Goal: Browse casually

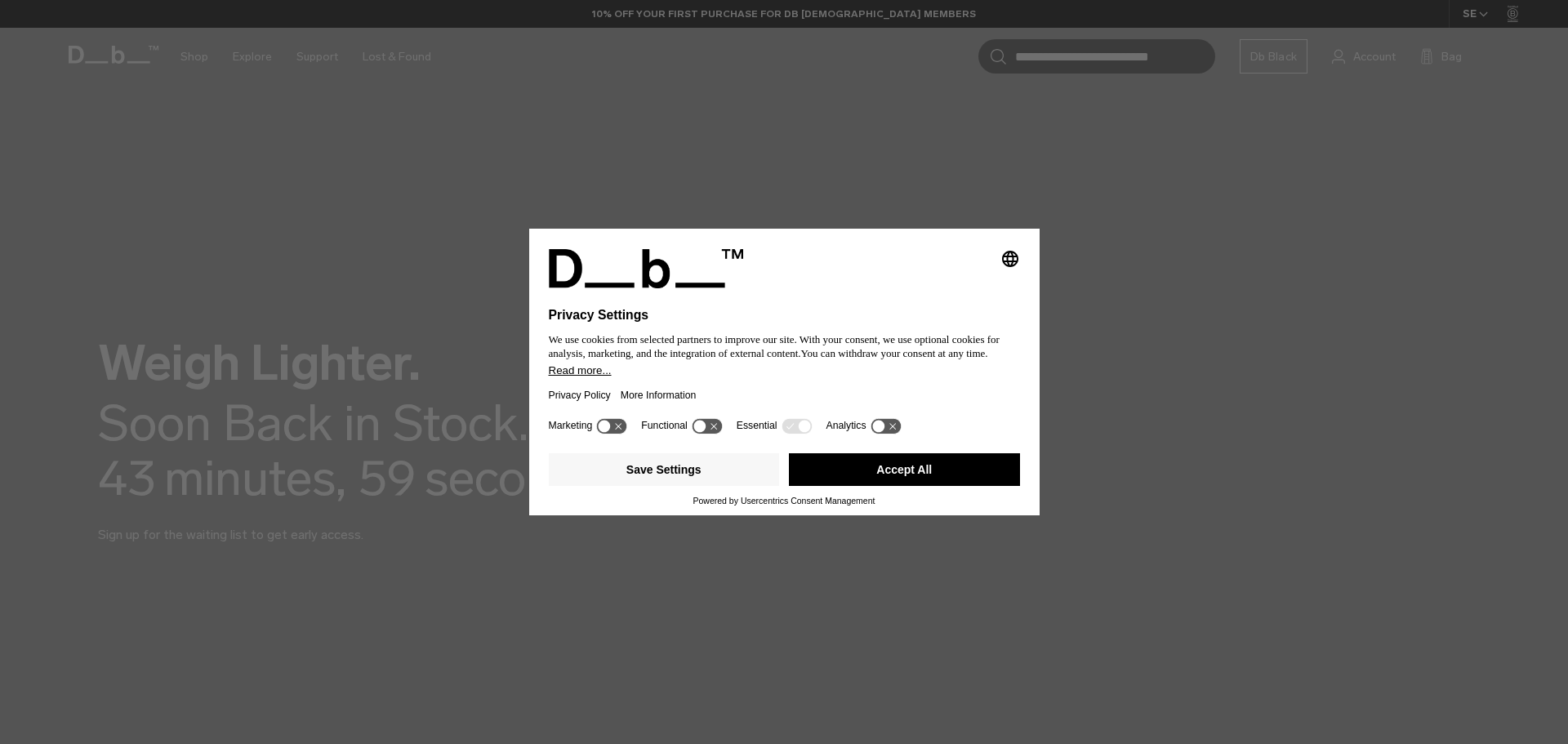
click at [897, 471] on button "Accept All" at bounding box center [904, 469] width 231 height 32
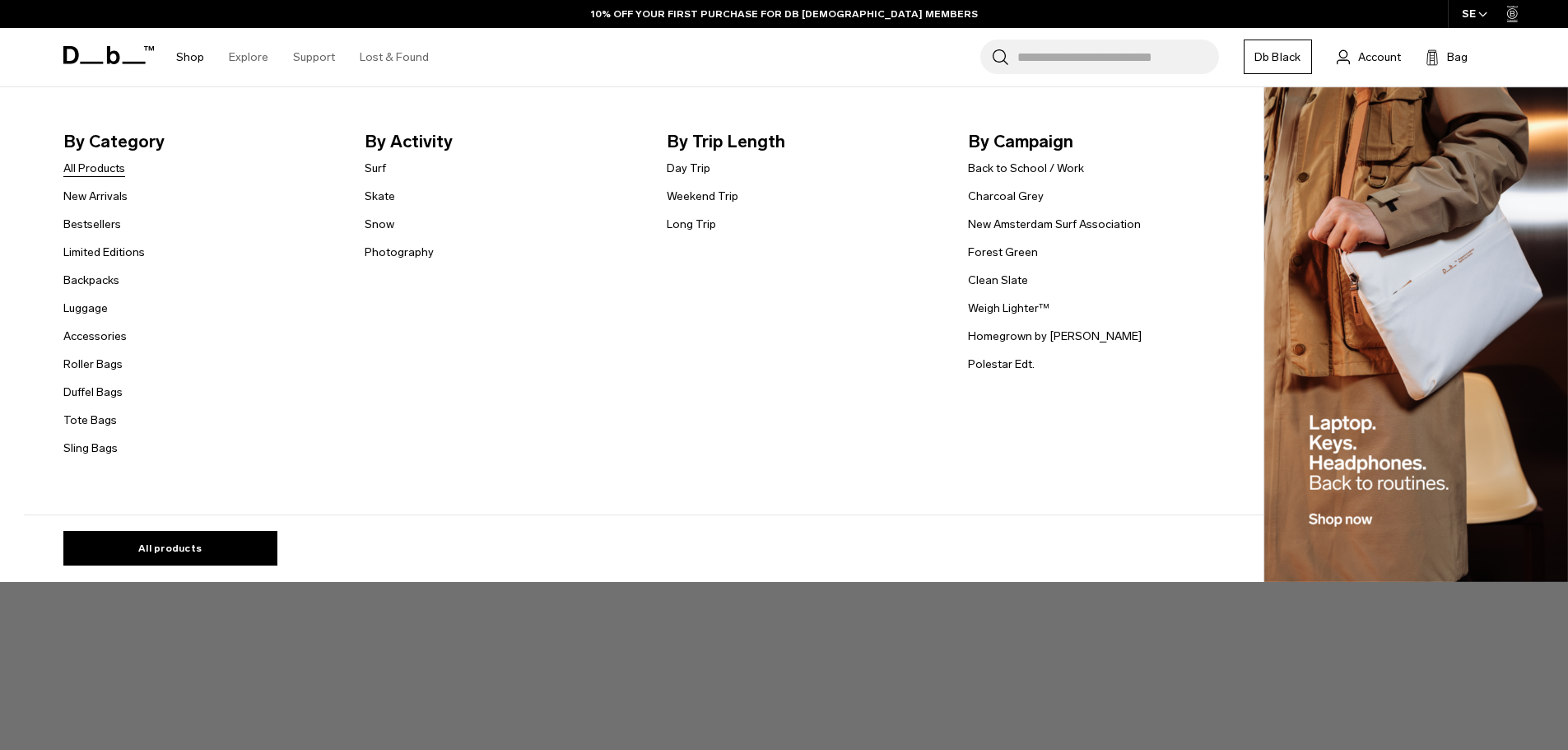
click at [99, 166] on link "All Products" at bounding box center [94, 168] width 62 height 17
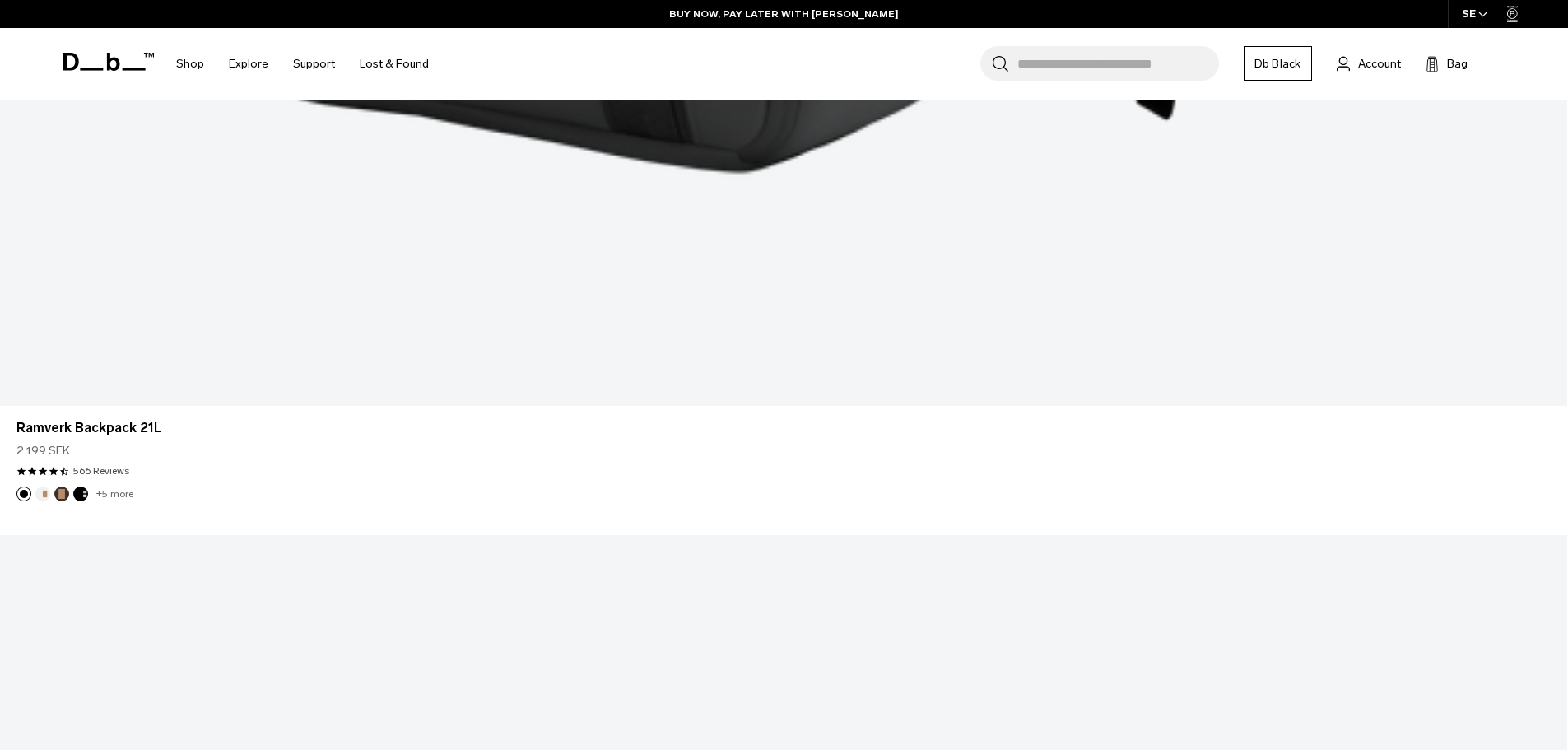
scroll to position [6835, 0]
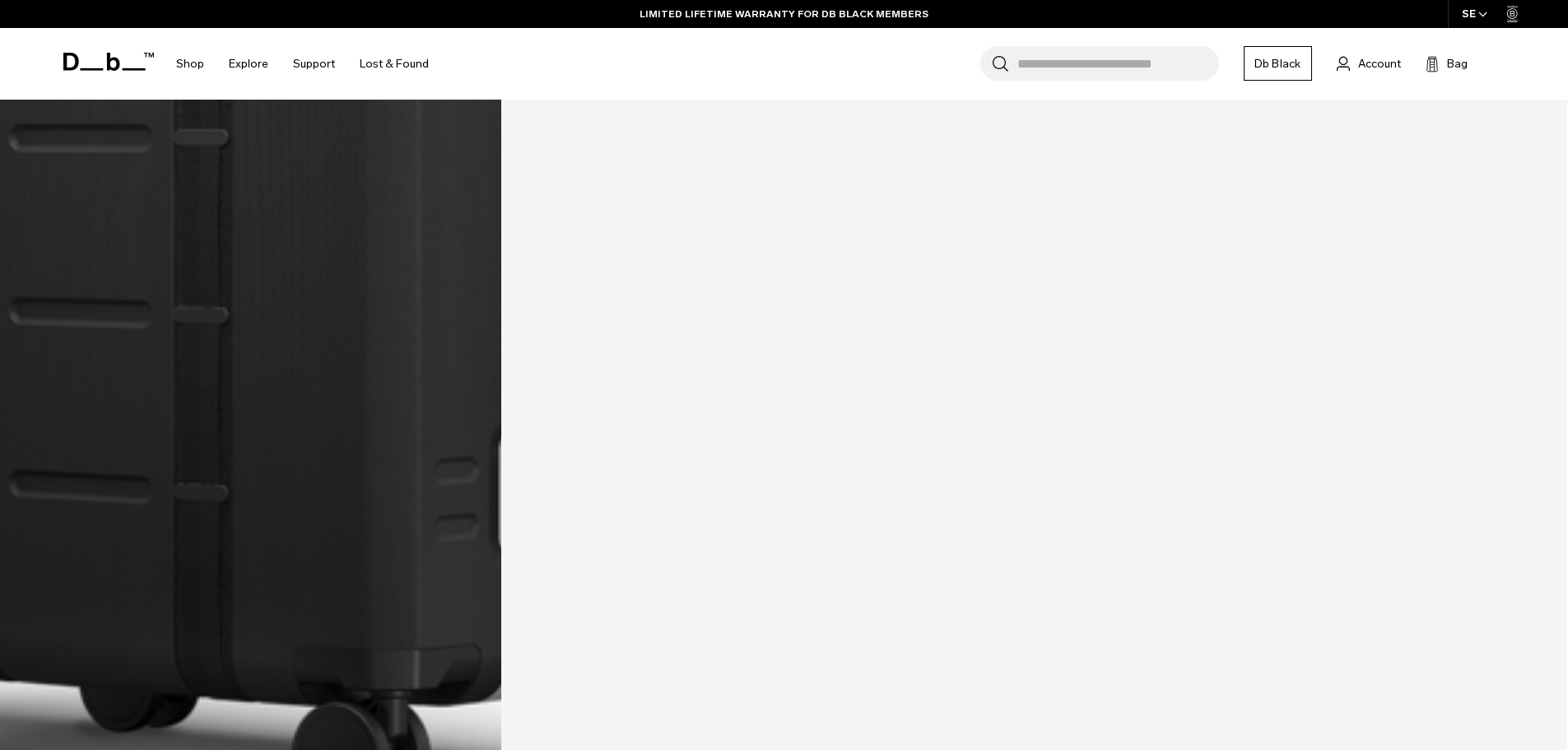
scroll to position [12412, 0]
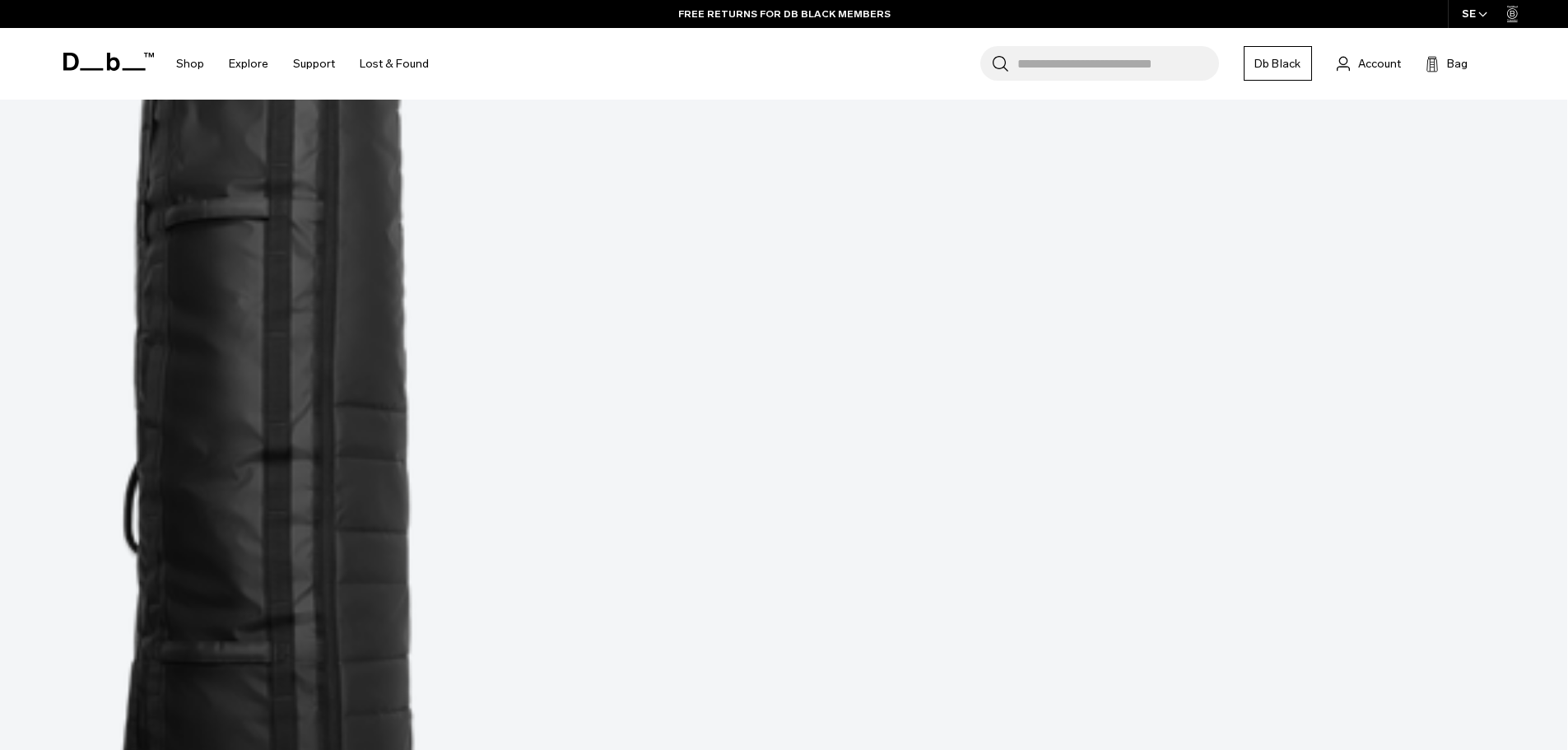
scroll to position [17929, 0]
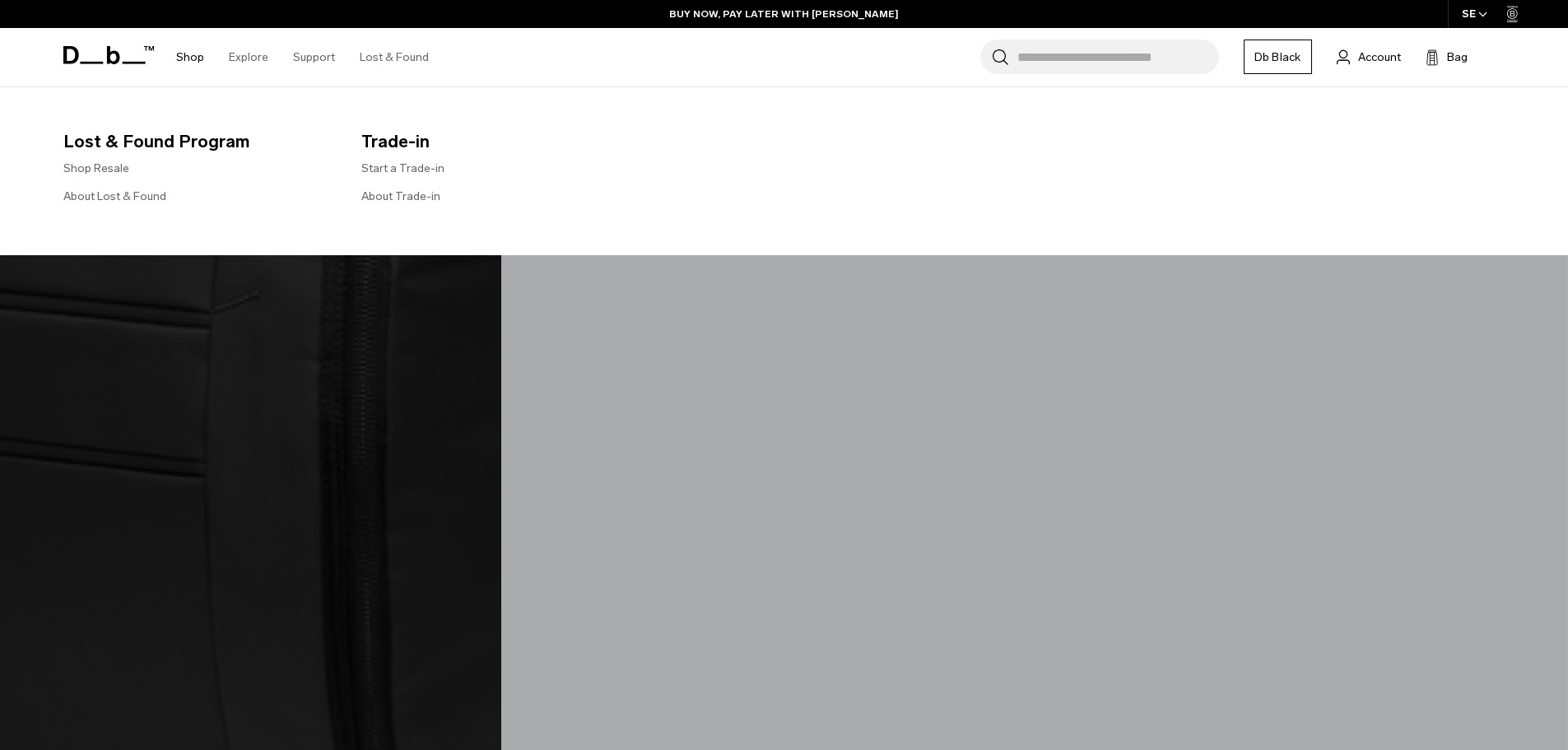
scroll to position [21533, 0]
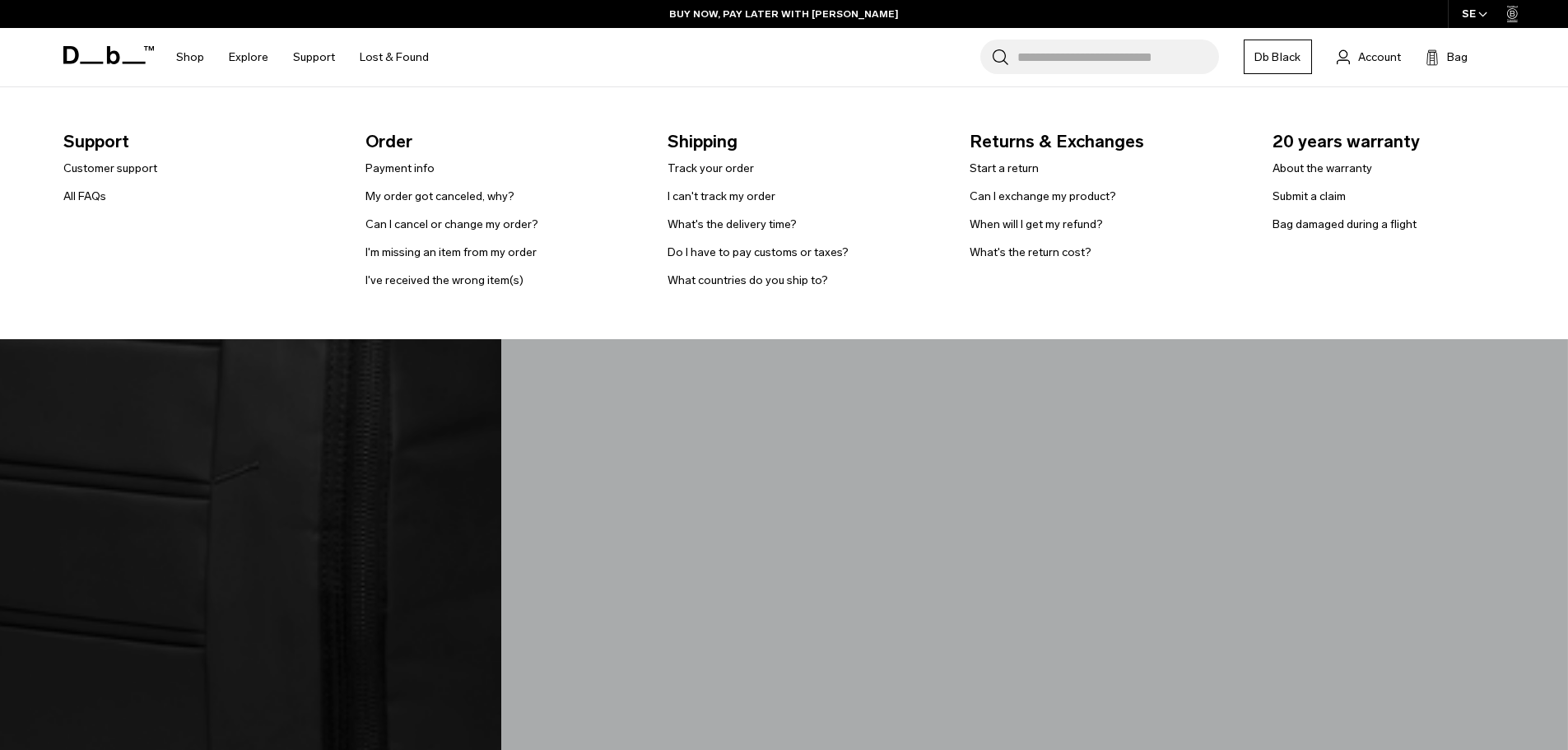
drag, startPoint x: 76, startPoint y: 57, endPoint x: 725, endPoint y: 38, distance: 649.3
click at [301, 54] on div "Shop By Category All Products New Arrivals Bestsellers By Activity" at bounding box center [784, 57] width 1568 height 59
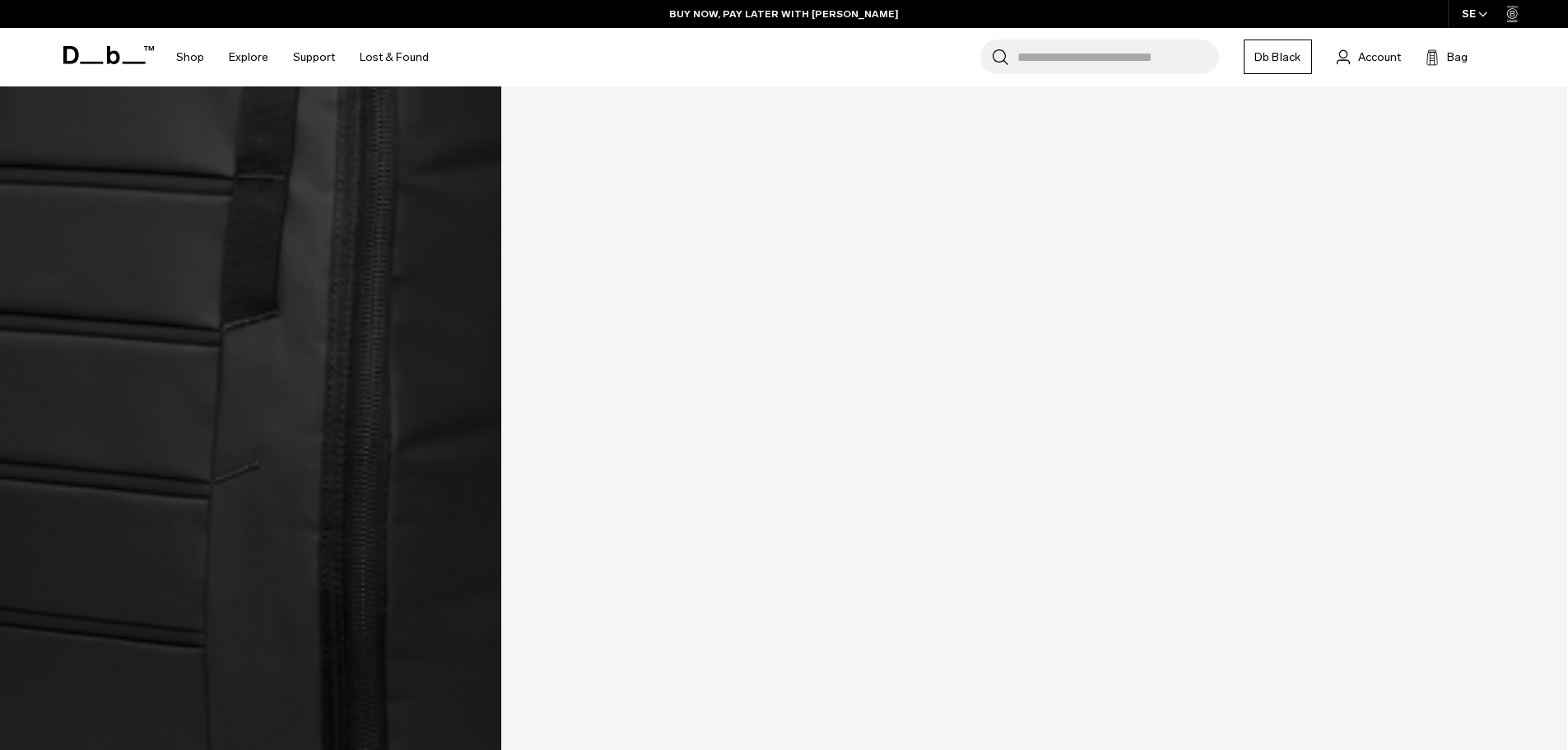
click at [100, 62] on span at bounding box center [109, 55] width 90 height 62
click at [105, 47] on icon at bounding box center [109, 55] width 90 height 18
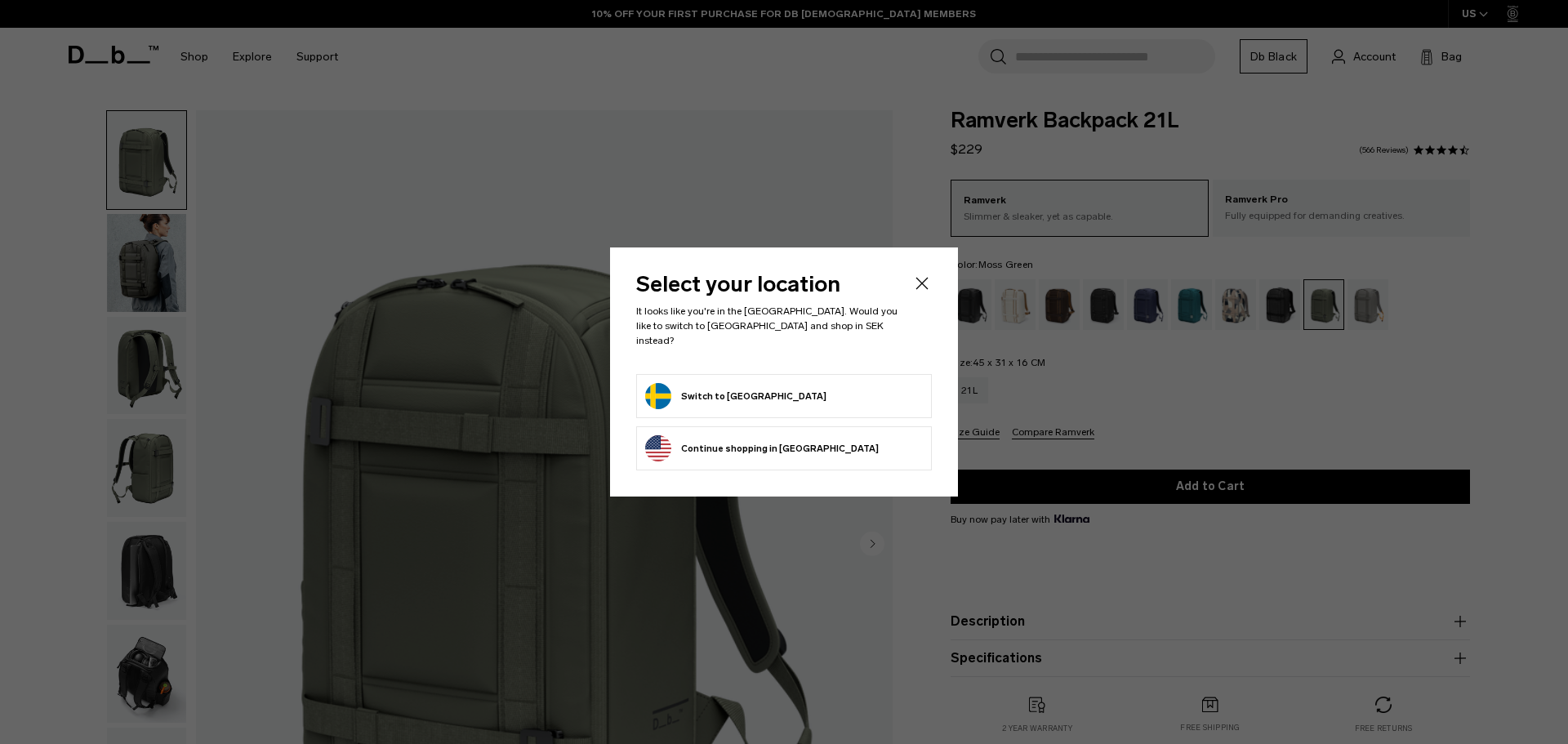
drag, startPoint x: 0, startPoint y: 0, endPoint x: 783, endPoint y: 398, distance: 878.3
click at [783, 398] on form "Switch to Sweden" at bounding box center [784, 396] width 278 height 26
click at [710, 384] on button "Switch to Sweden" at bounding box center [736, 396] width 181 height 26
click at [663, 394] on button "Switch to Sweden" at bounding box center [736, 396] width 181 height 26
click at [705, 389] on button "Switch to Sweden" at bounding box center [736, 396] width 181 height 26
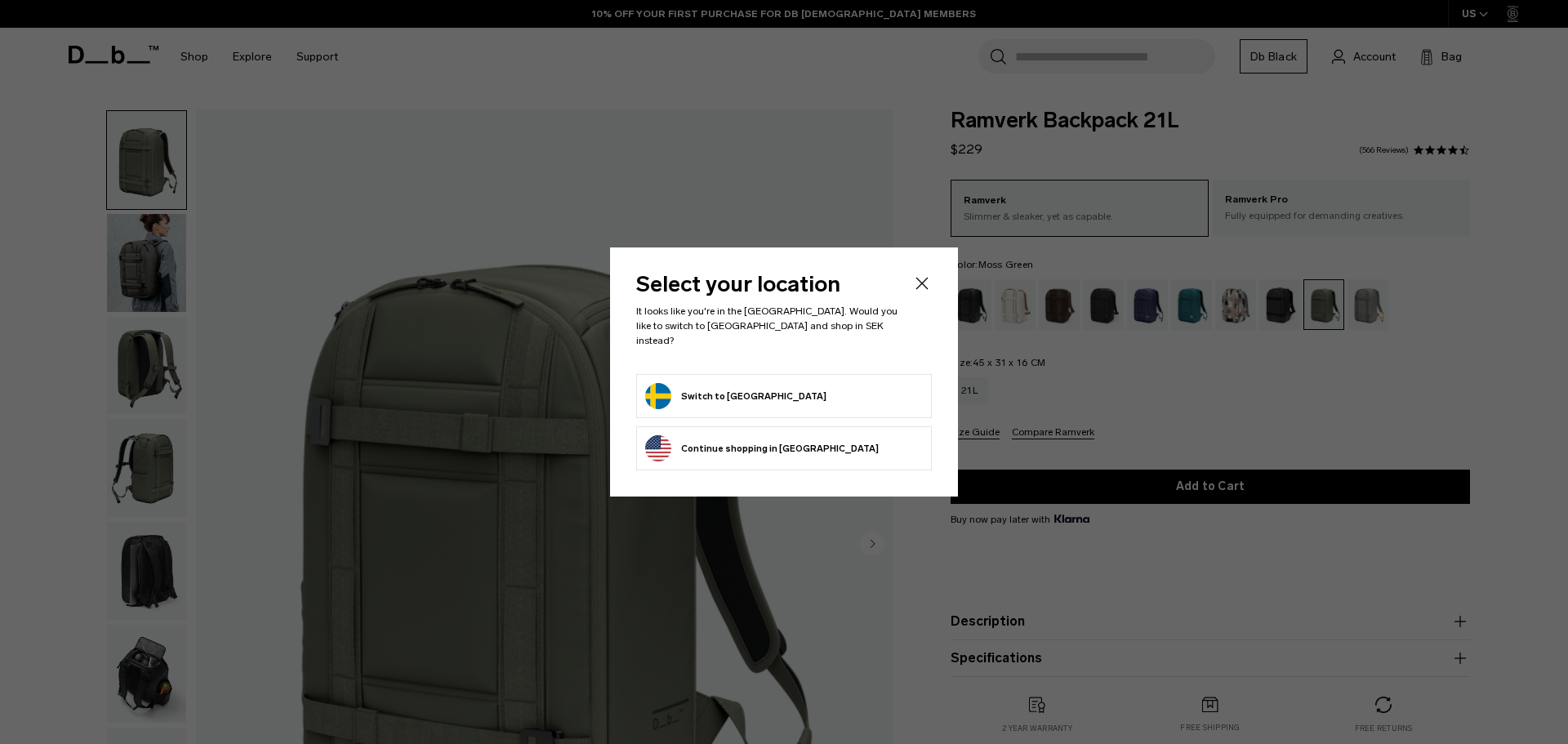
click at [695, 384] on button "Switch to Sweden" at bounding box center [736, 396] width 181 height 26
drag, startPoint x: 695, startPoint y: 384, endPoint x: 847, endPoint y: 300, distance: 173.7
click at [699, 383] on button "Switch to Sweden" at bounding box center [736, 396] width 181 height 26
click at [915, 287] on icon "Close" at bounding box center [922, 283] width 20 height 20
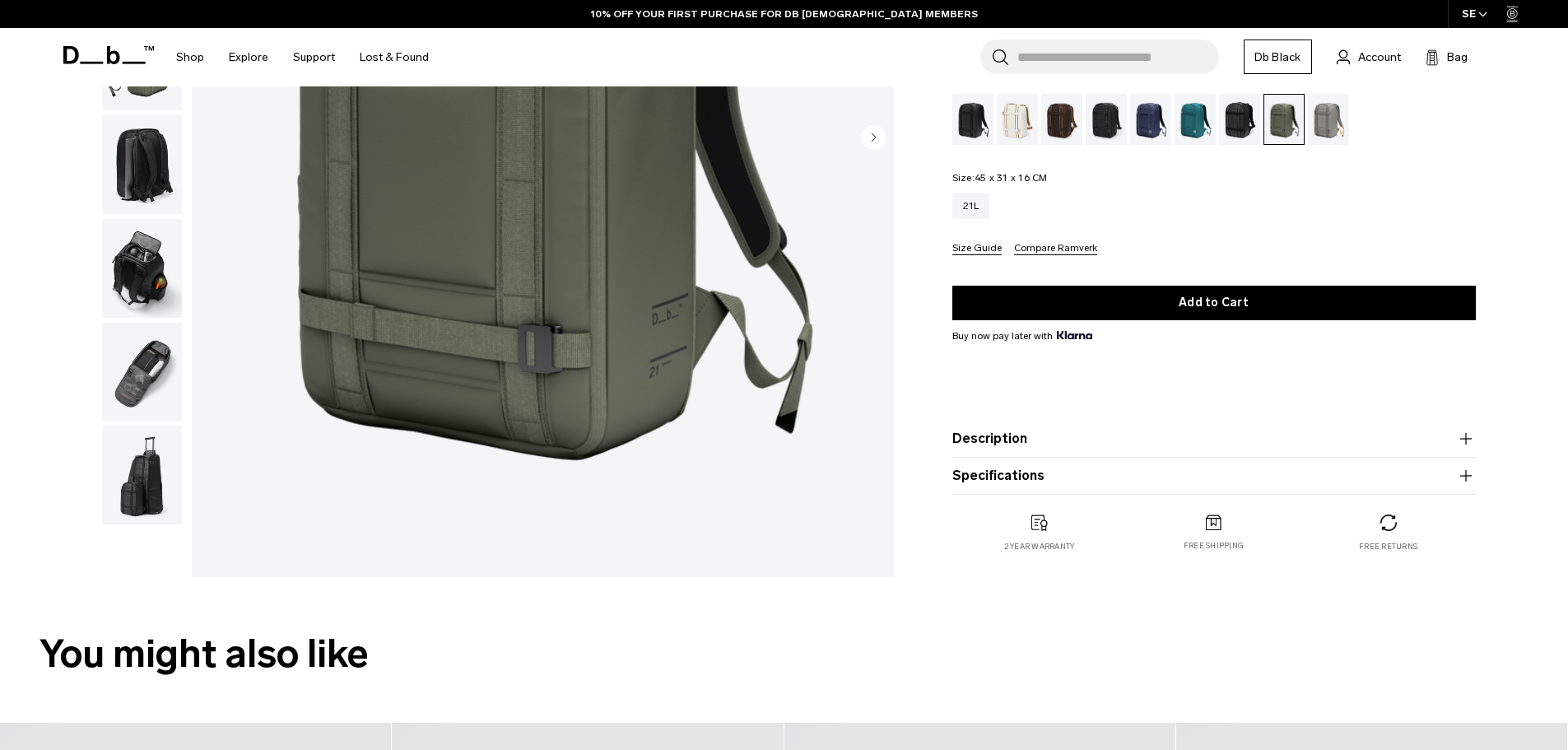
scroll to position [247, 0]
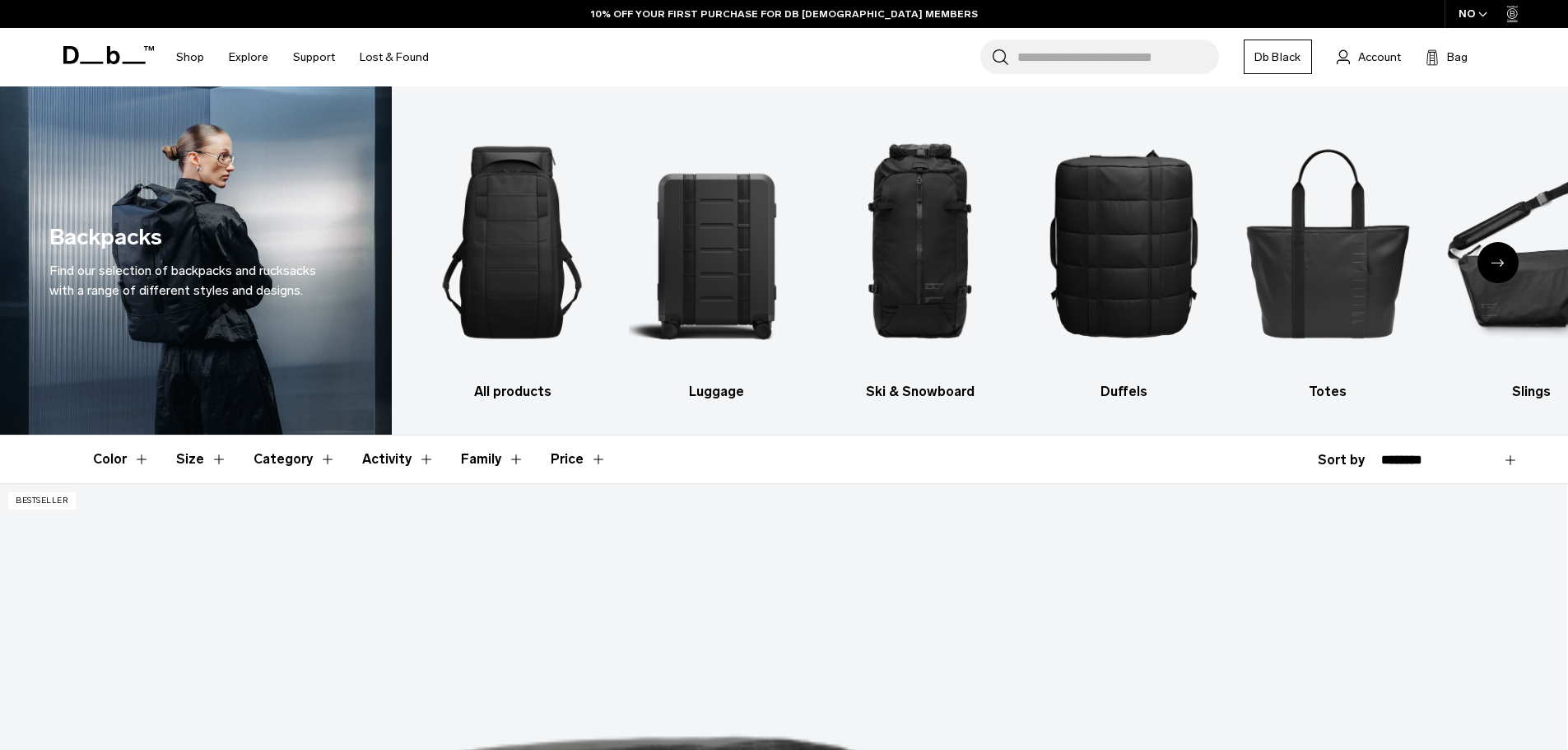
drag, startPoint x: 195, startPoint y: 168, endPoint x: 254, endPoint y: 125, distance: 73.0
click at [254, 125] on div "Backpacks Find our selection of backpacks and rucksacks with a range of differe…" at bounding box center [196, 261] width 392 height 348
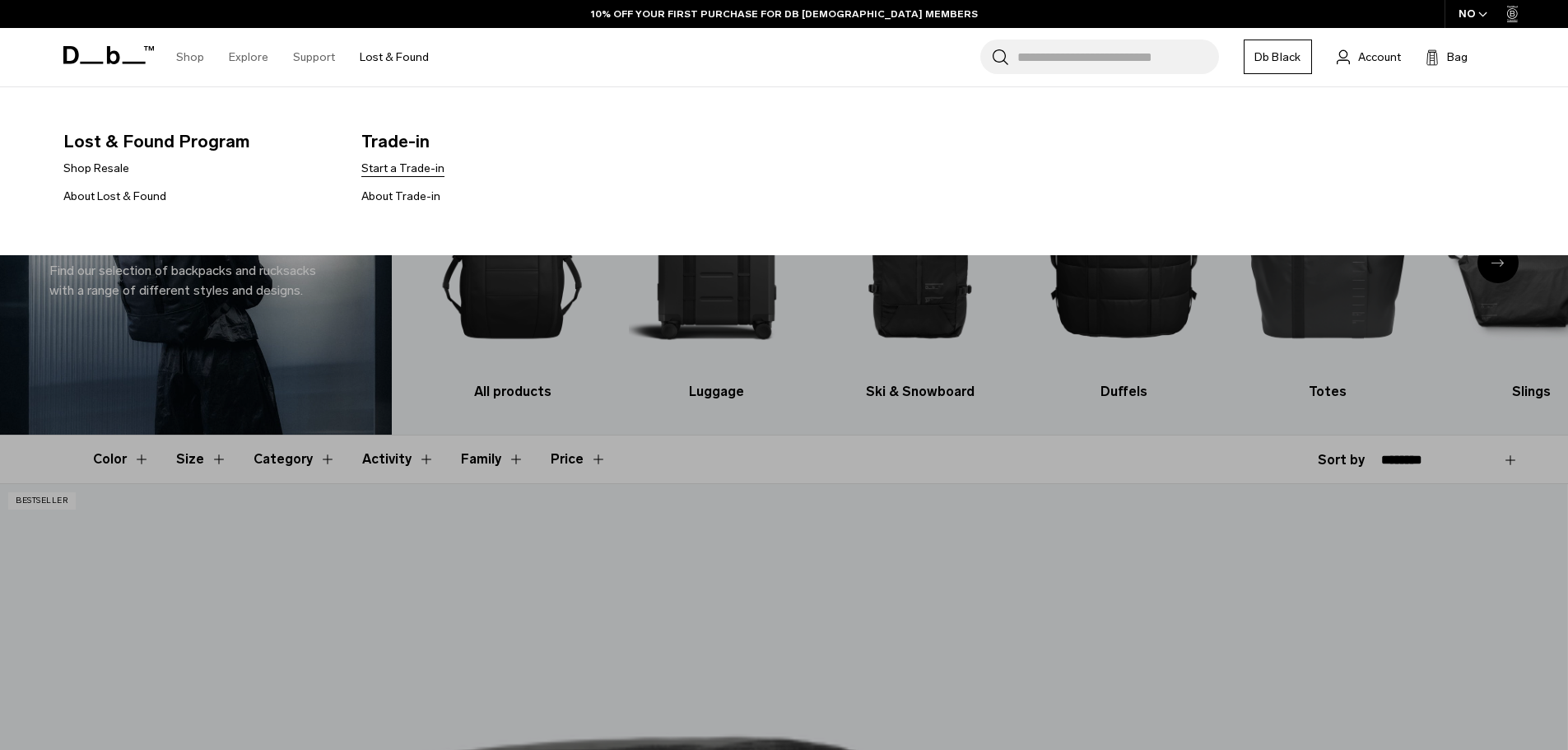
click at [394, 167] on link "Start a Trade-in" at bounding box center [403, 168] width 83 height 17
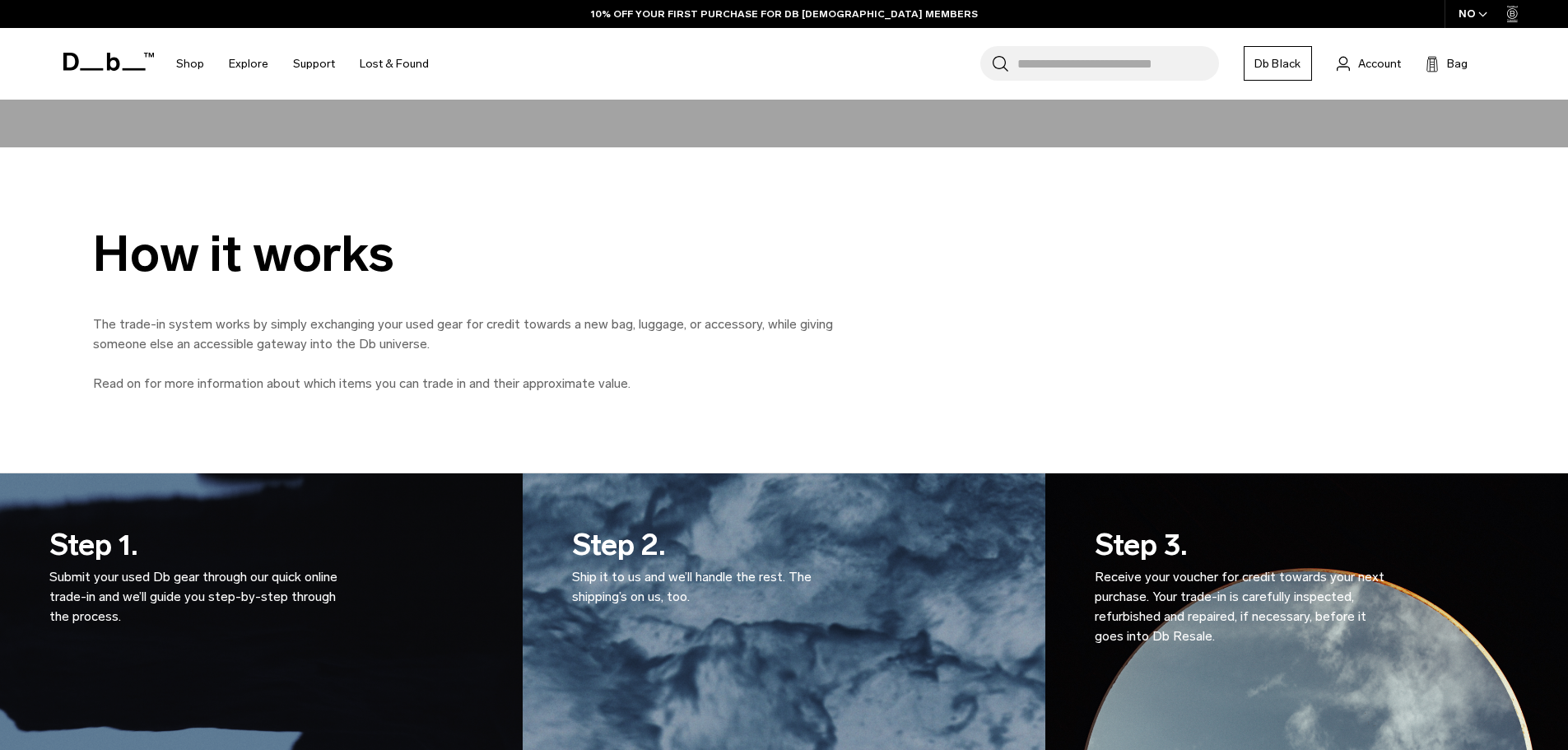
scroll to position [823, 0]
drag, startPoint x: 210, startPoint y: 331, endPoint x: 344, endPoint y: 328, distance: 134.0
click at [344, 328] on p "The trade-in system works by simply exchanging your used gear for credit toward…" at bounding box center [463, 333] width 741 height 39
click at [348, 327] on p "The trade-in system works by simply exchanging your used gear for credit toward…" at bounding box center [463, 333] width 741 height 39
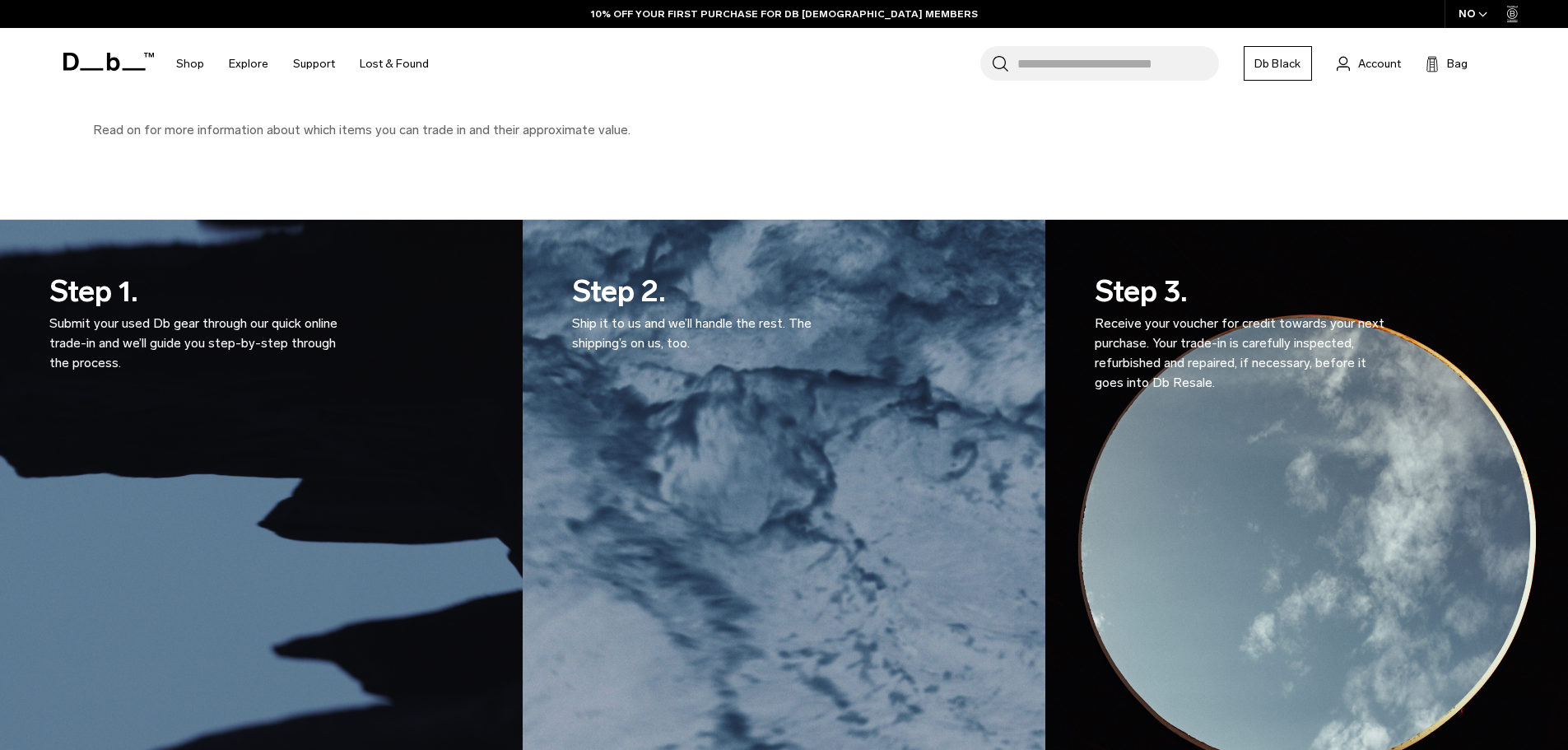
scroll to position [741, 0]
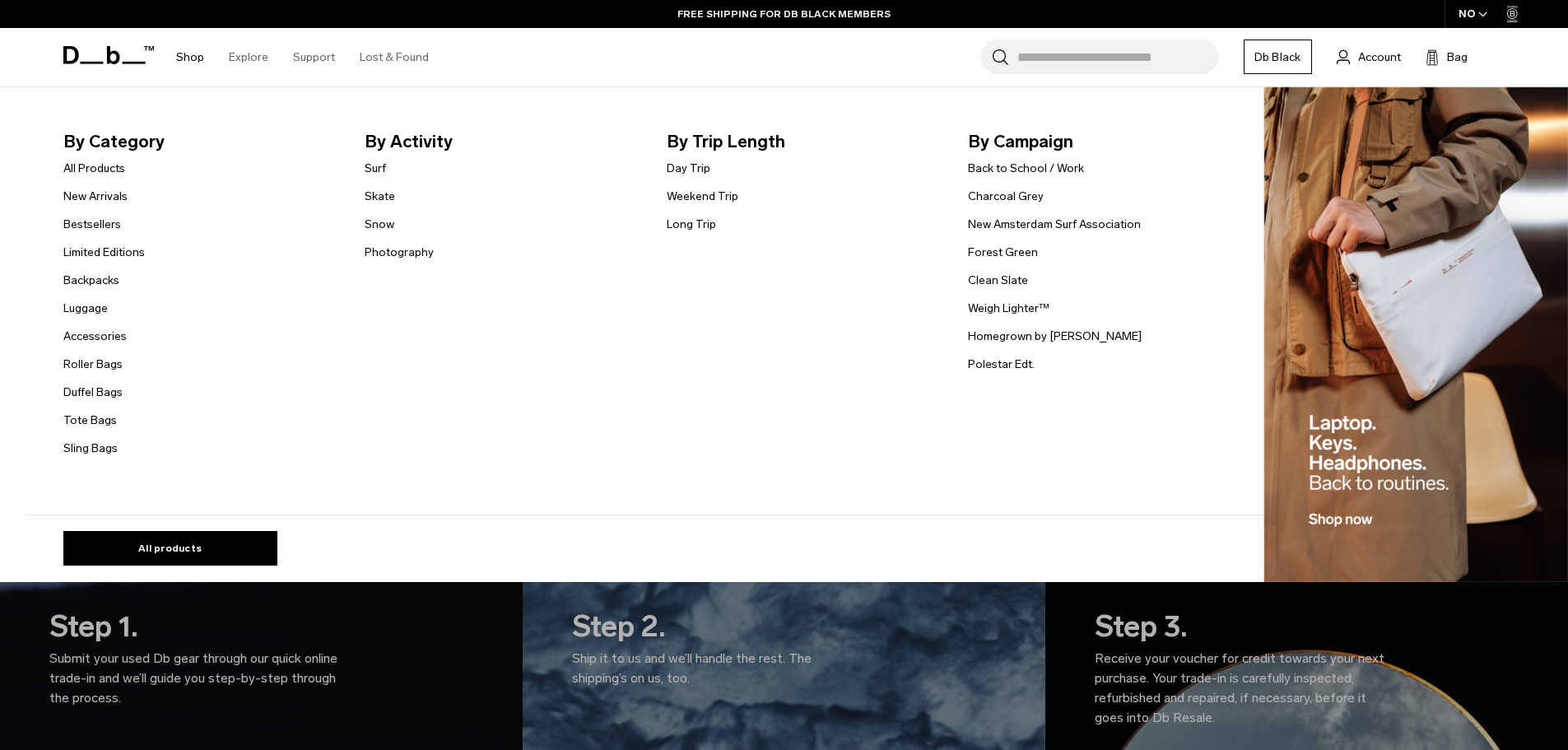
click at [1000, 149] on span "By Campaign" at bounding box center [1106, 141] width 276 height 26
click at [1006, 230] on link "New Amsterdam Surf Association" at bounding box center [1055, 224] width 173 height 17
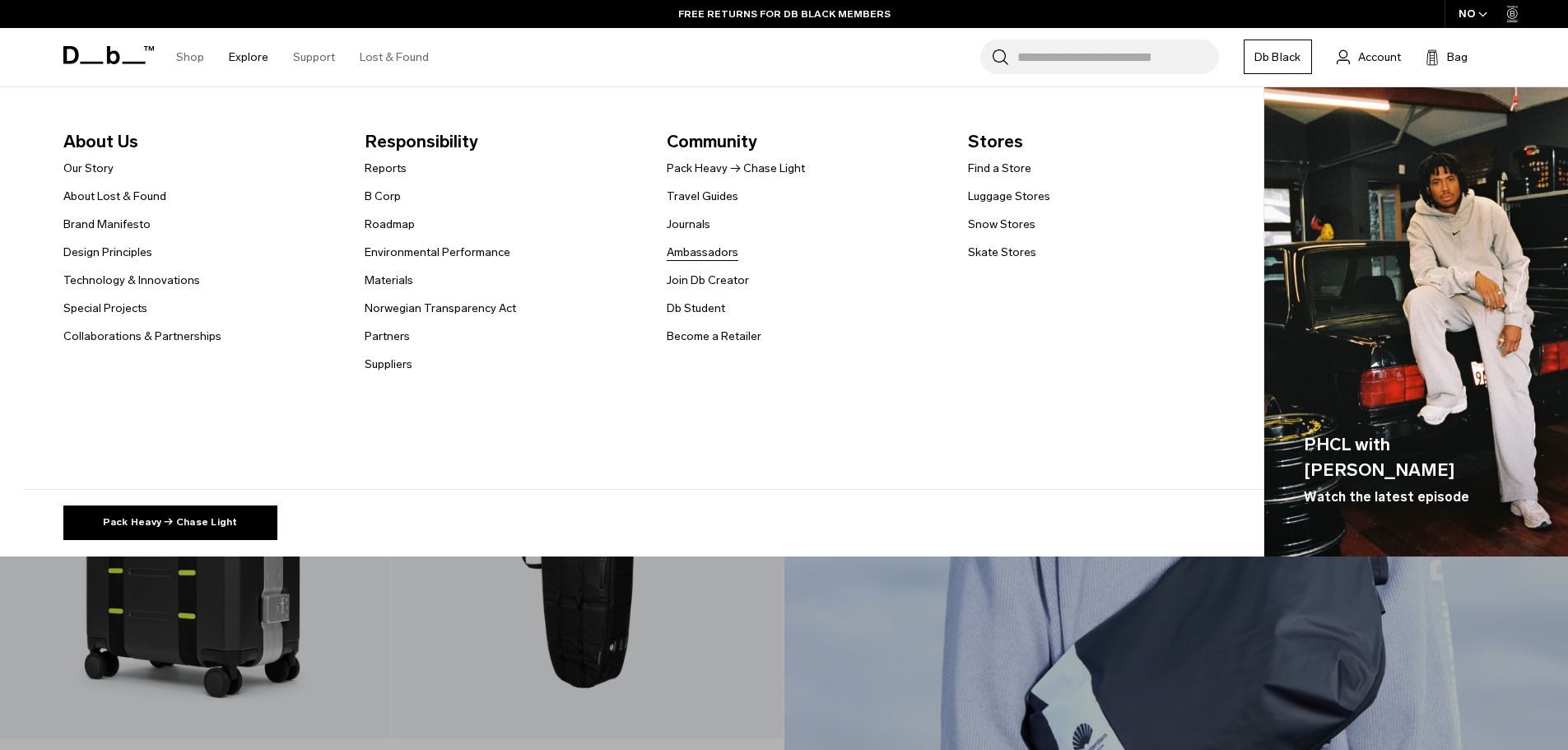
scroll to position [412, 0]
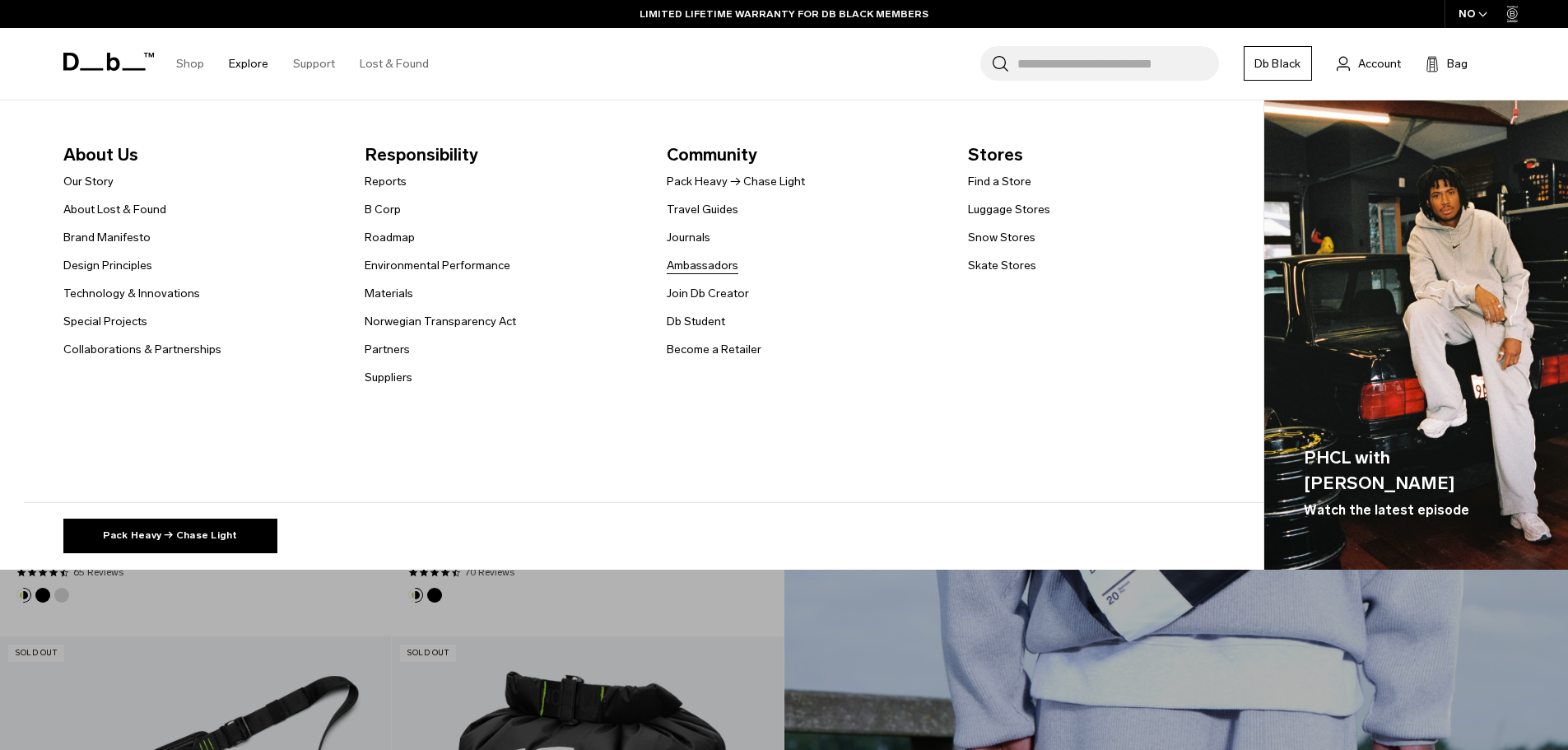
click at [690, 270] on link "Ambassadors" at bounding box center [703, 265] width 72 height 17
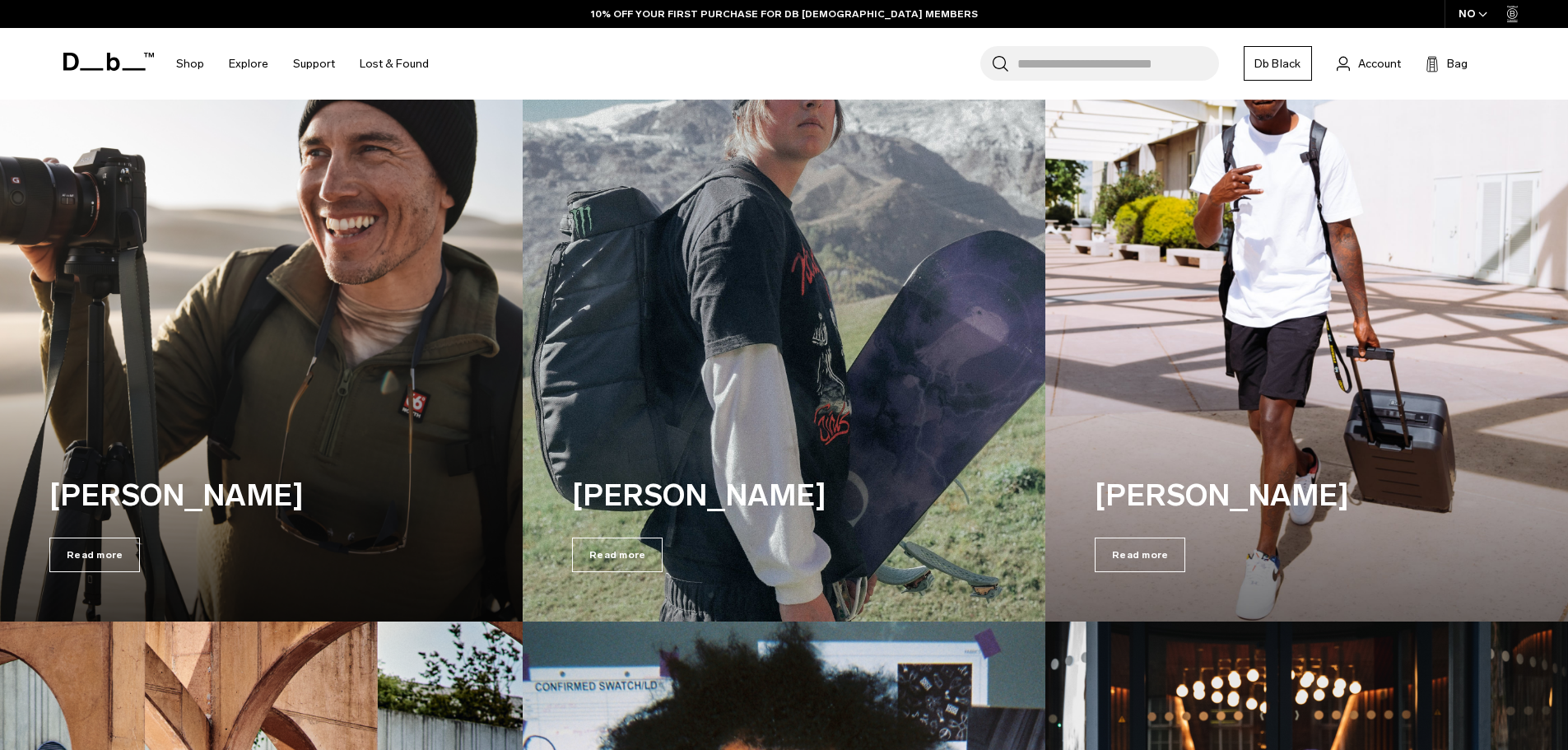
scroll to position [1729, 0]
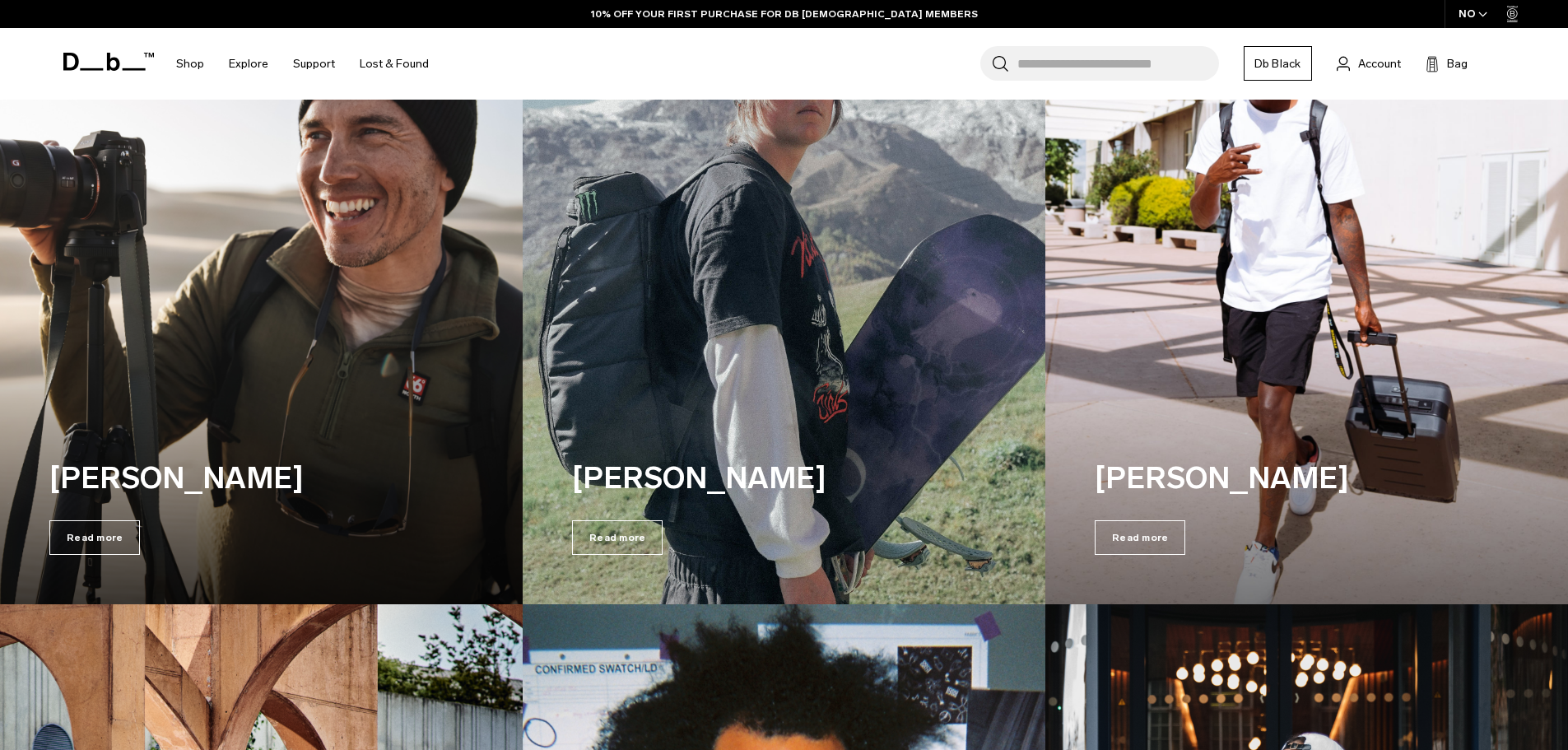
click at [1272, 291] on img at bounding box center [1307, 278] width 538 height 673
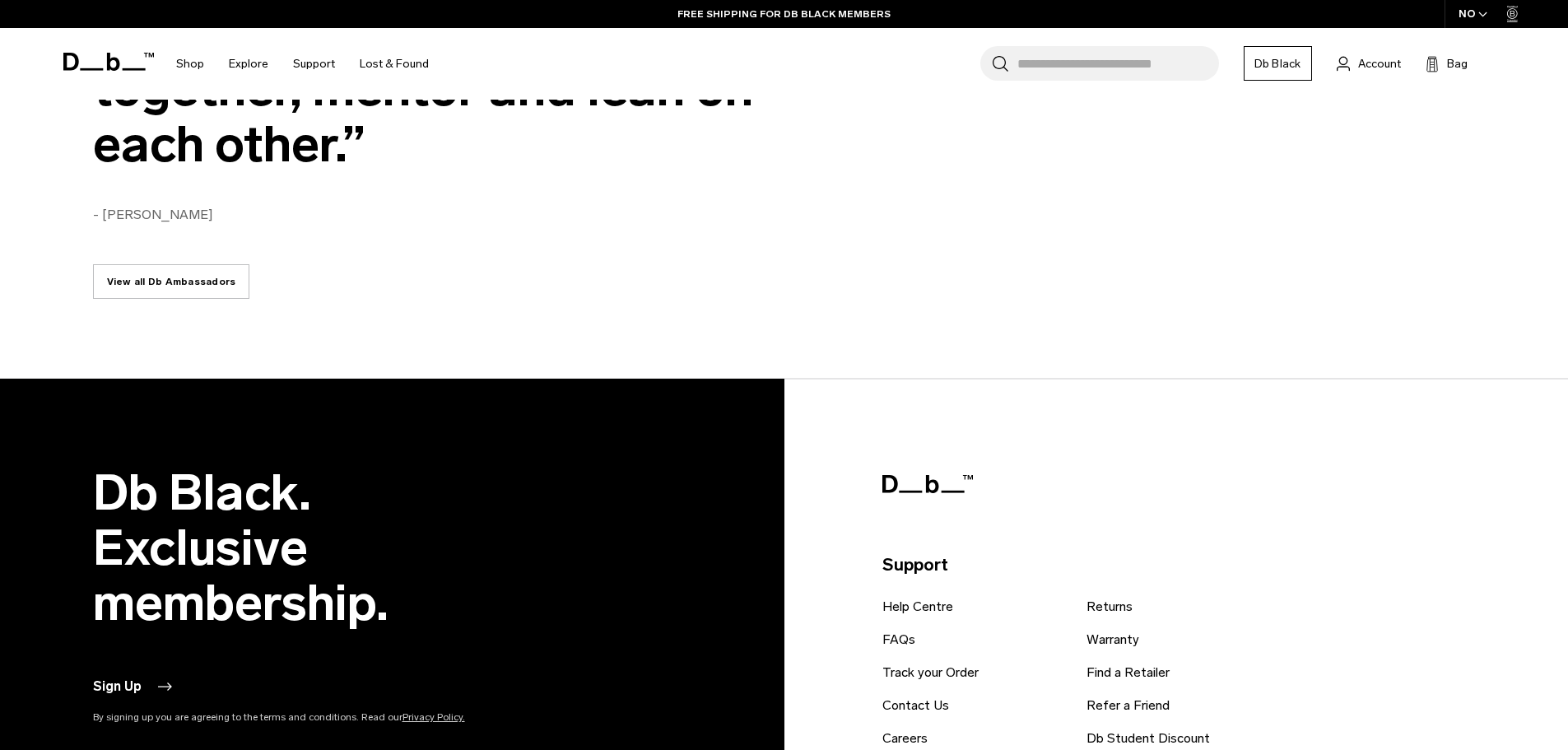
scroll to position [3612, 0]
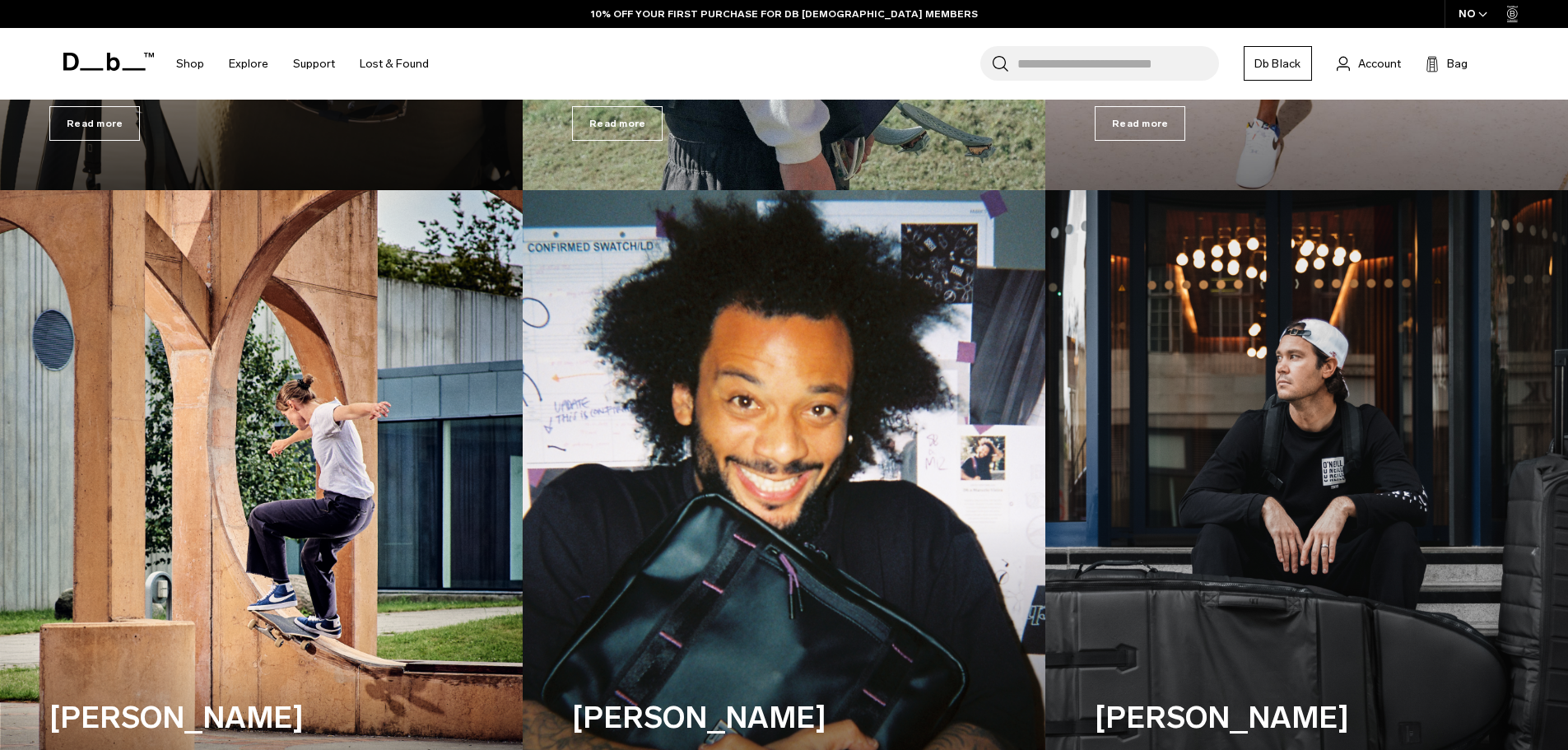
scroll to position [2553, 0]
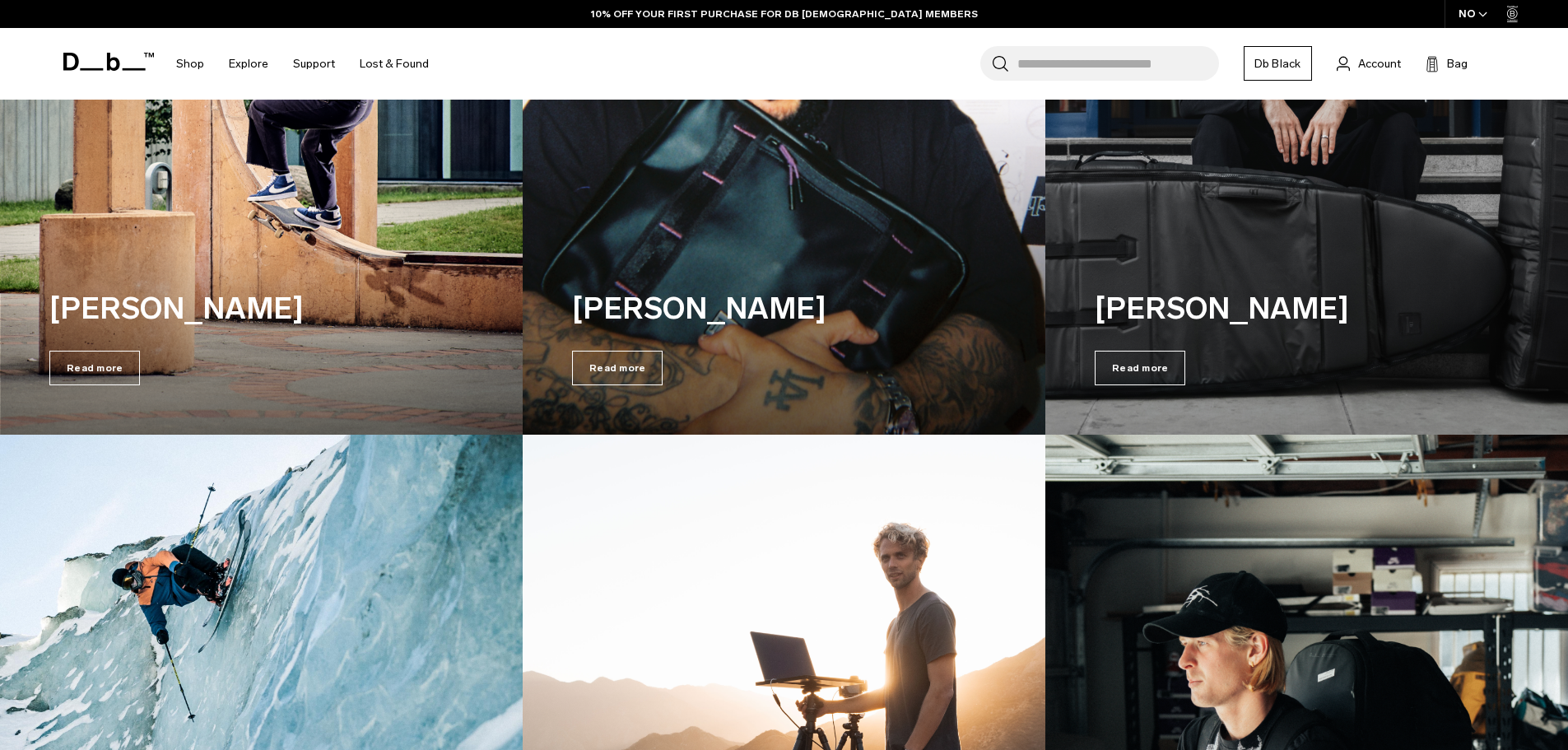
click at [671, 173] on img at bounding box center [784, 108] width 538 height 673
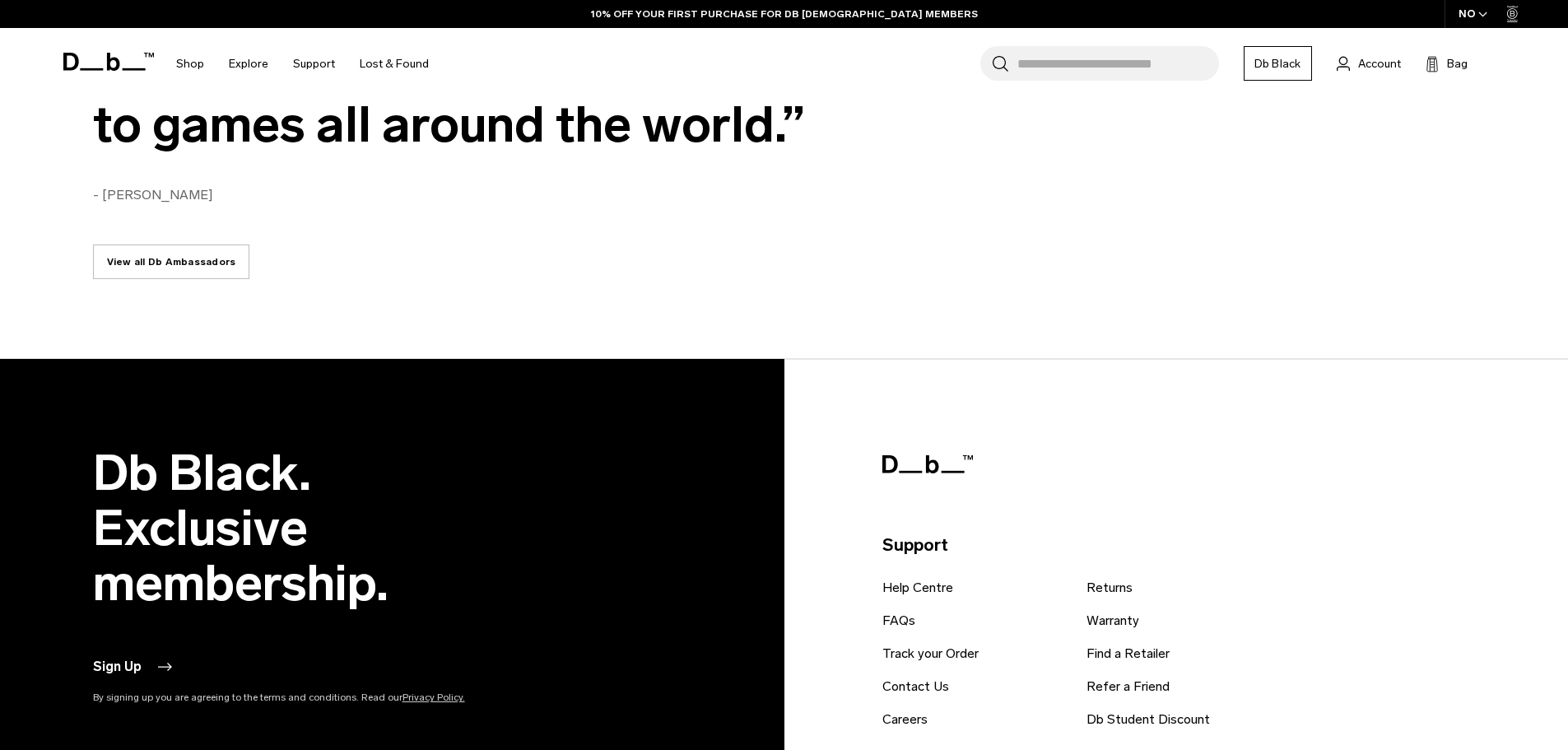
scroll to position [4050, 0]
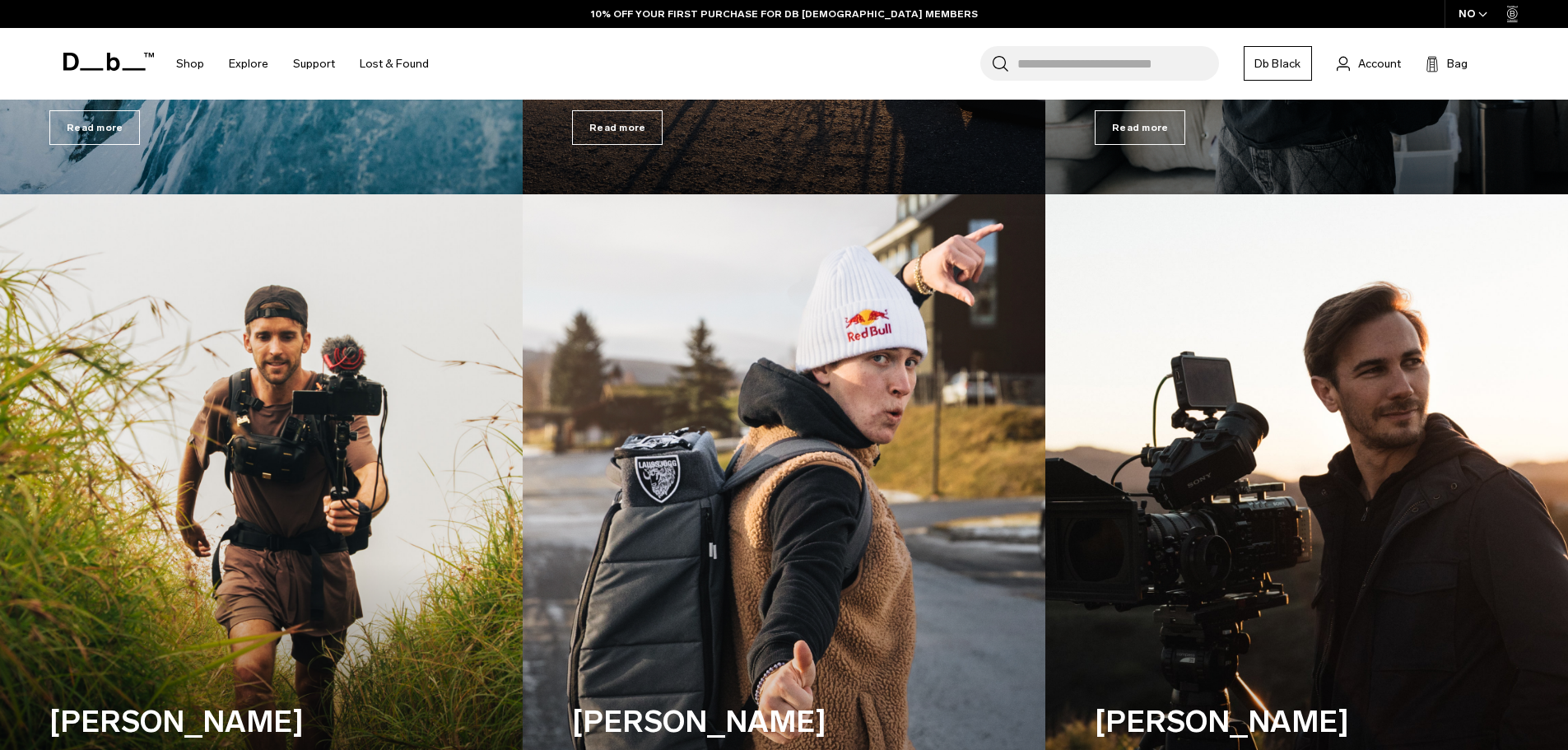
scroll to position [3542, 0]
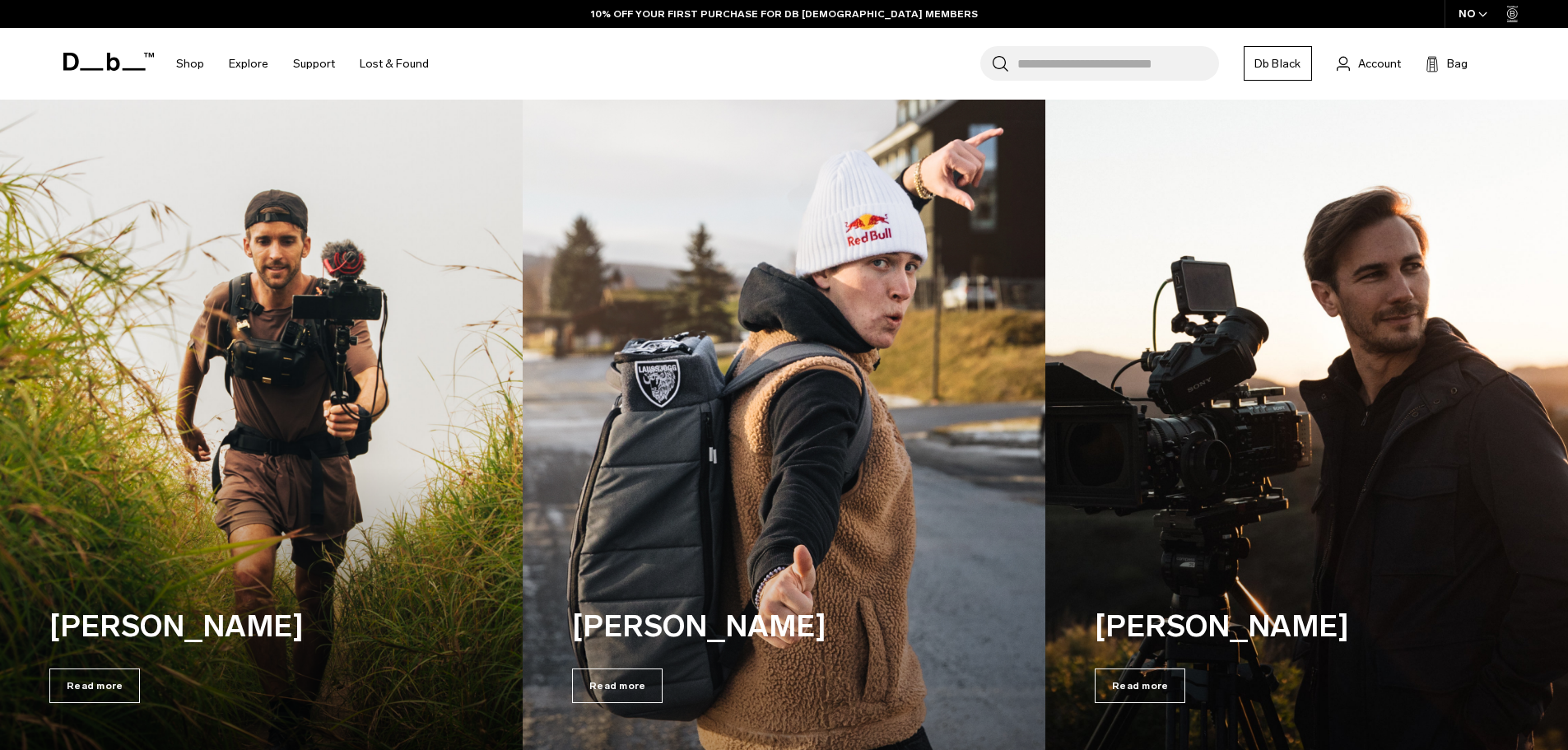
click at [787, 310] on img at bounding box center [784, 425] width 538 height 673
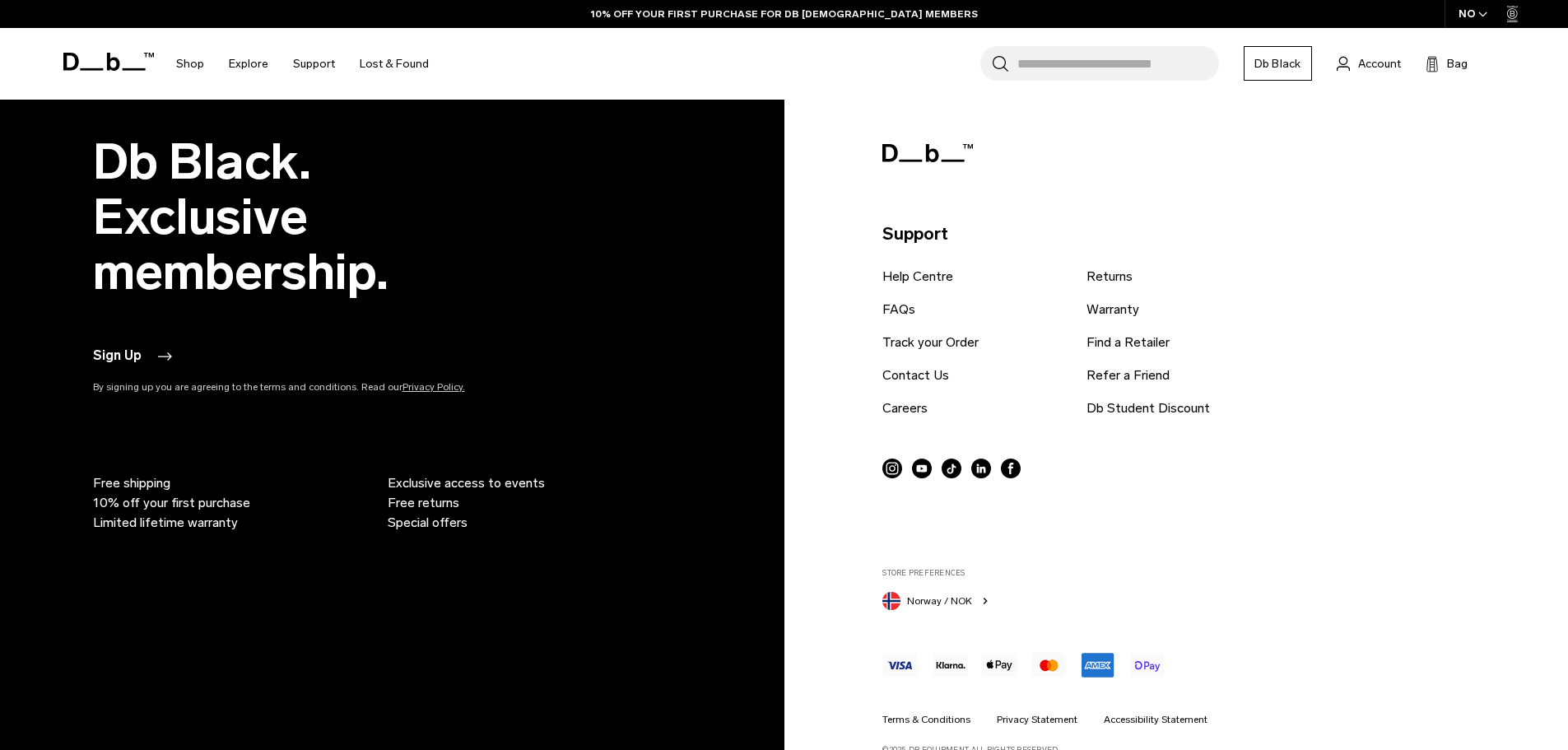
scroll to position [3279, 0]
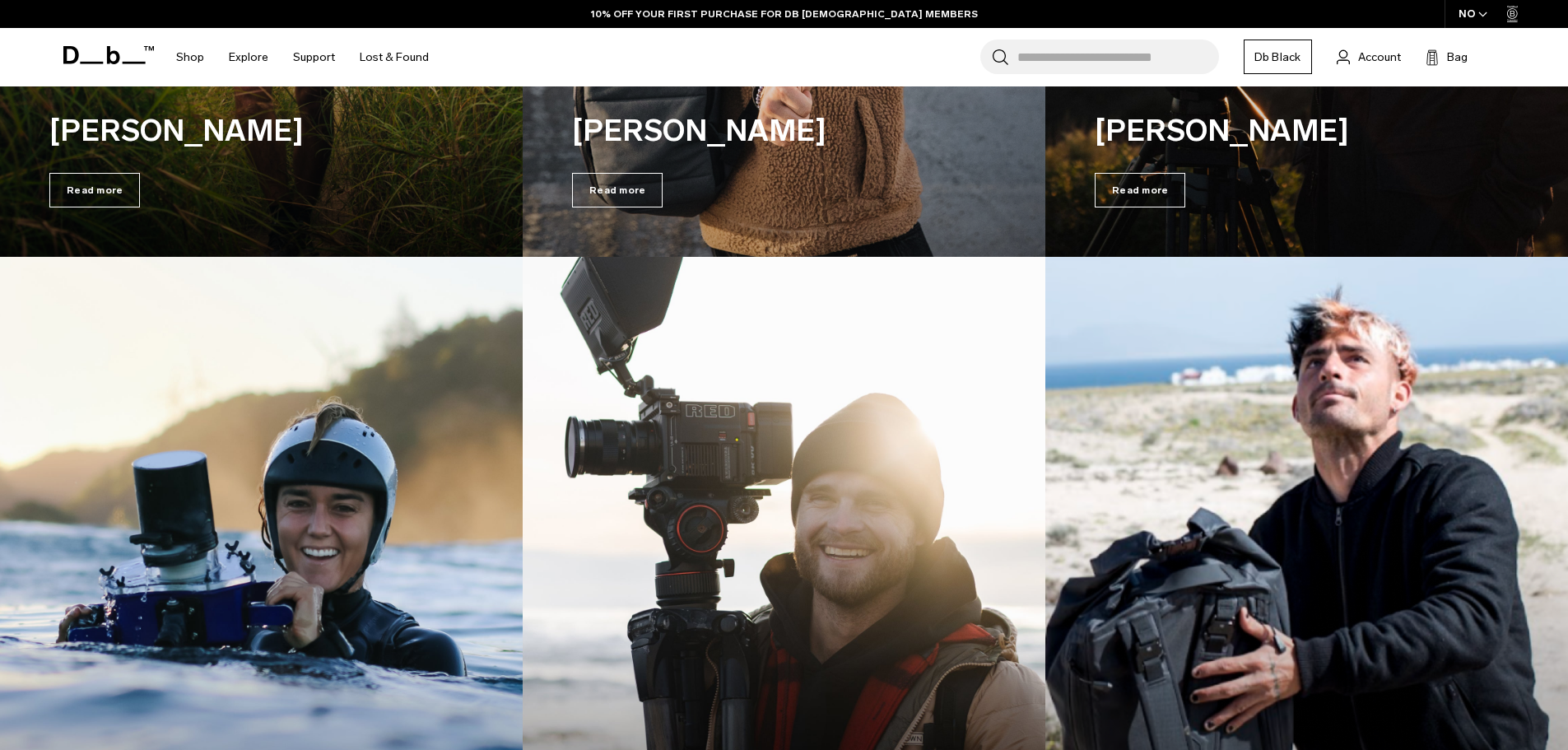
scroll to position [4367, 0]
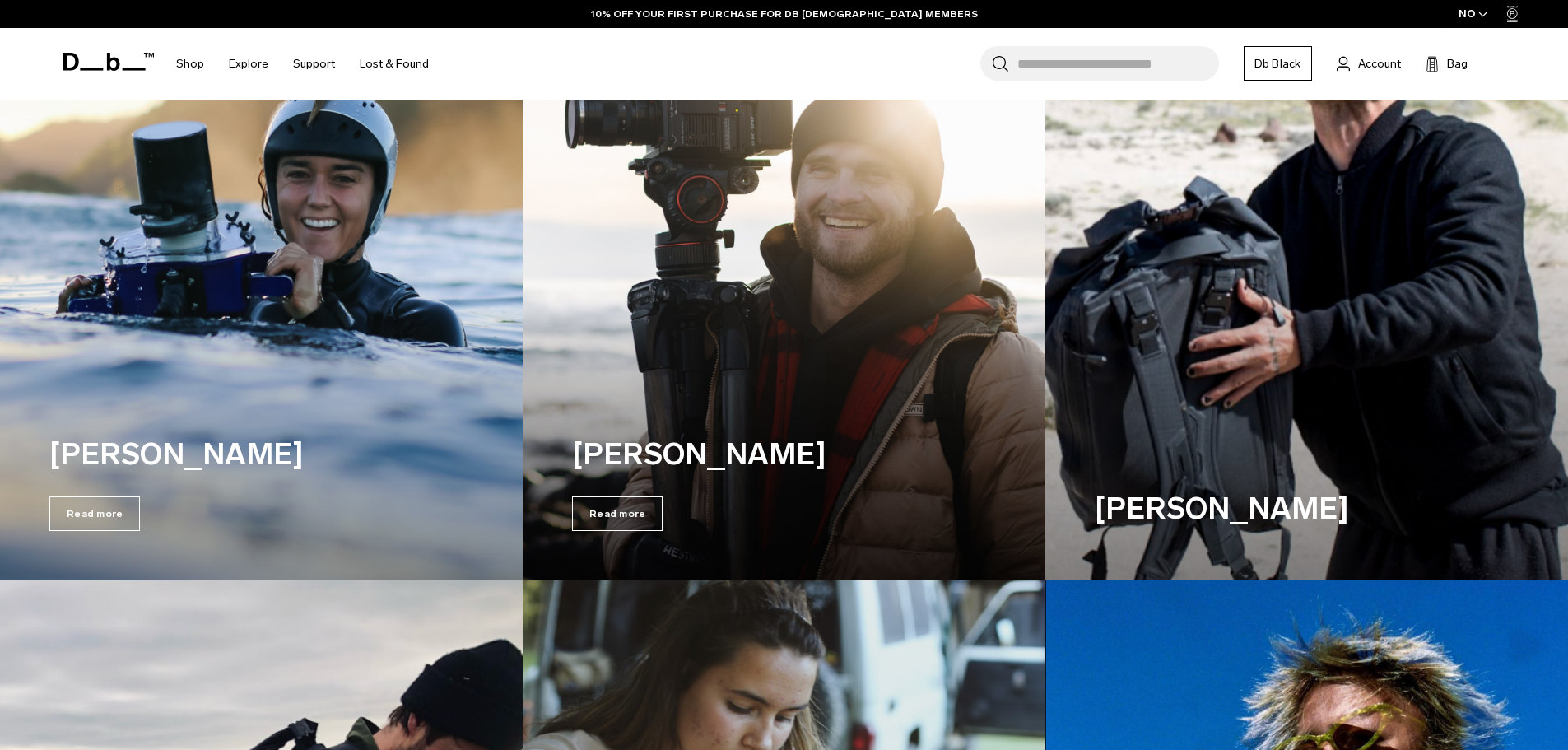
click at [1133, 313] on img at bounding box center [1307, 254] width 538 height 673
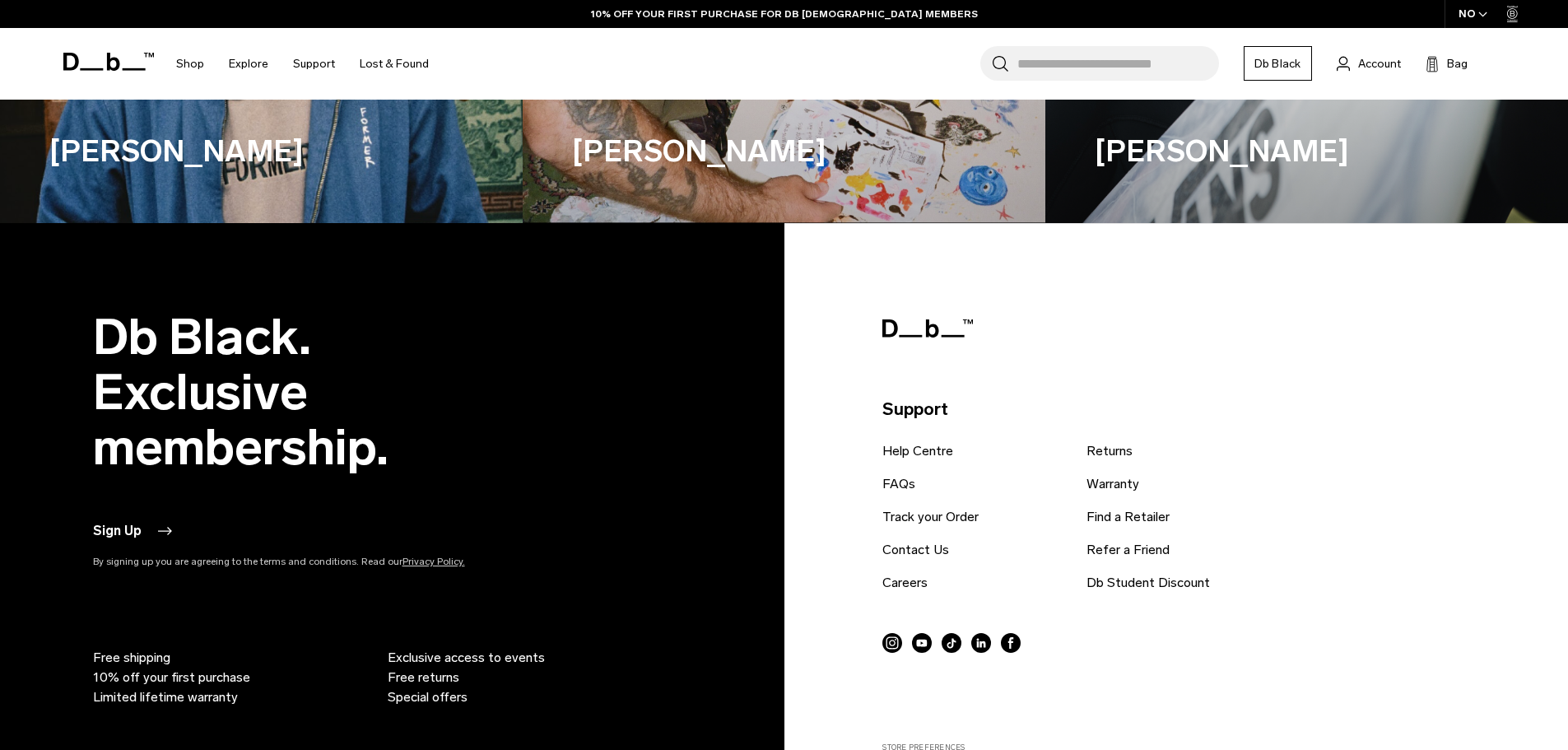
scroll to position [5745, 0]
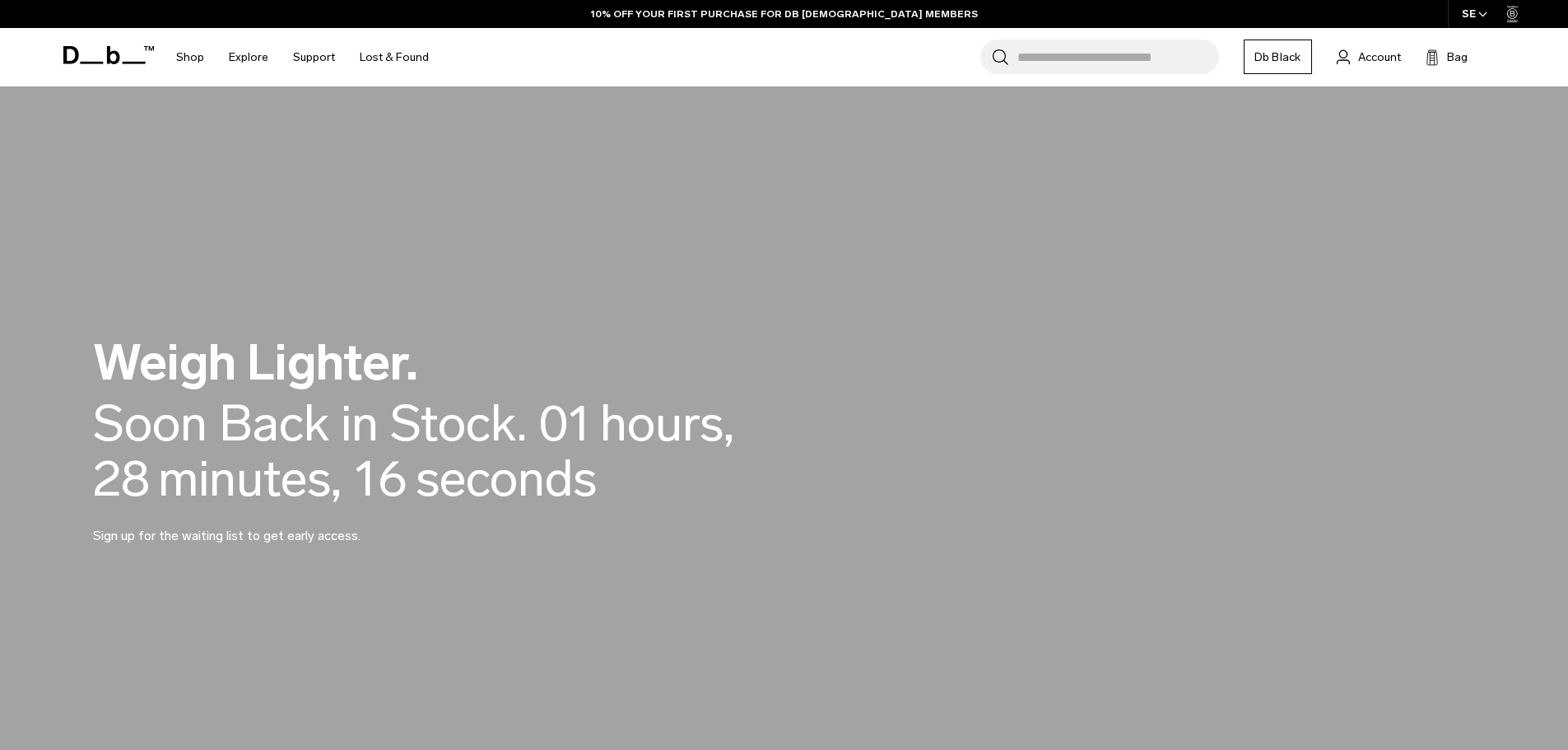
click at [1057, 45] on input "Search for Bags, Luggage..." at bounding box center [1118, 57] width 202 height 35
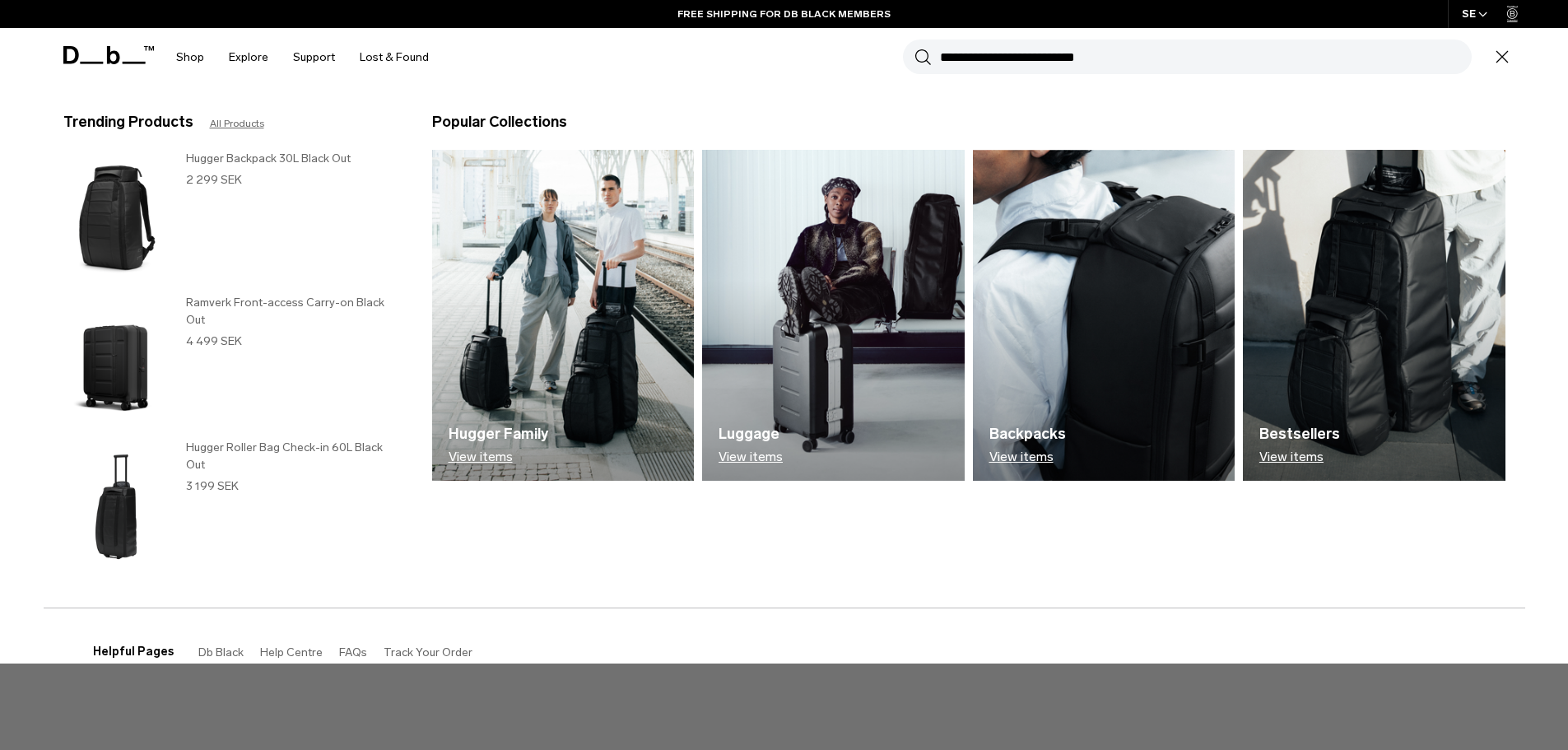
click at [1293, 456] on p "View items" at bounding box center [1300, 457] width 81 height 14
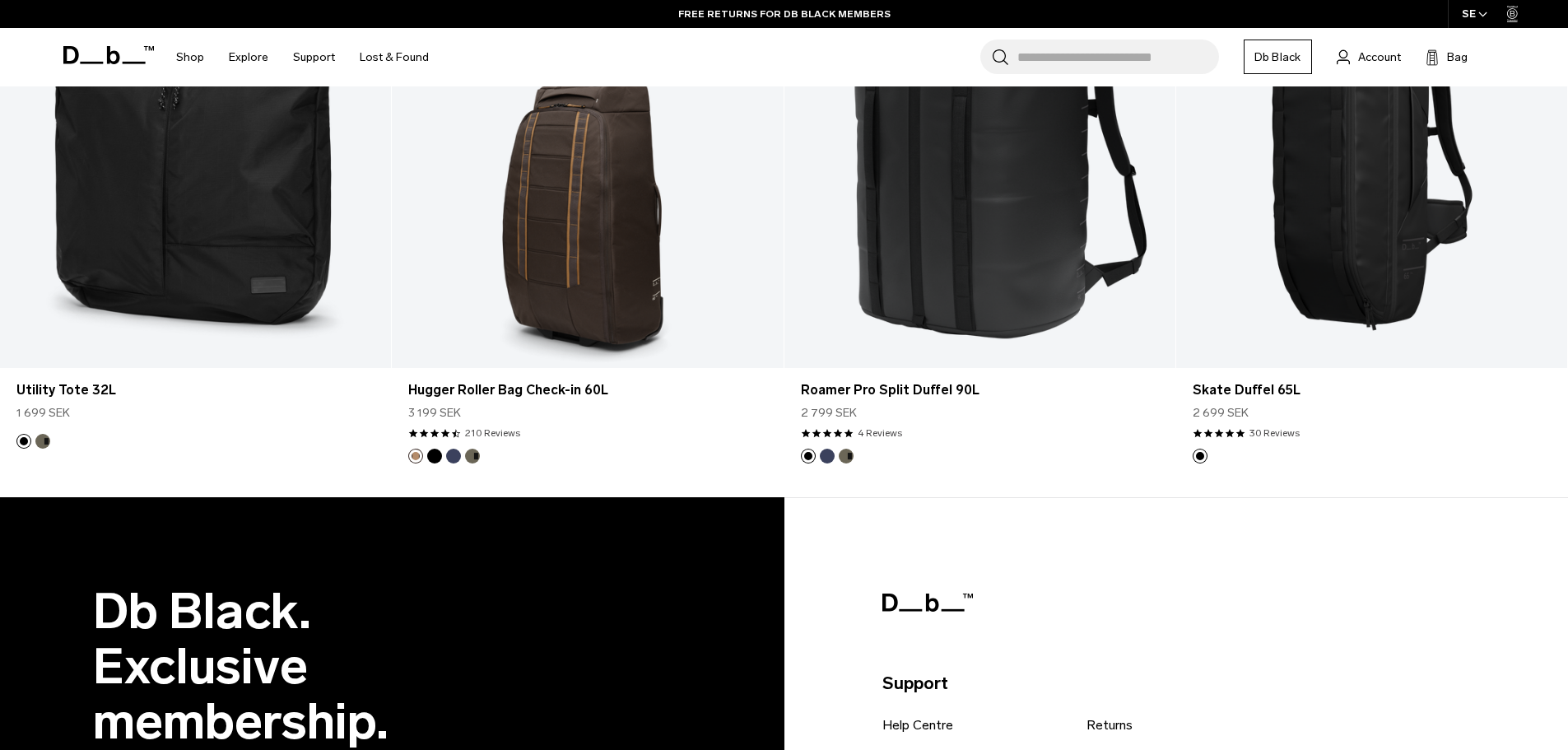
scroll to position [4587, 0]
